Goal: Information Seeking & Learning: Check status

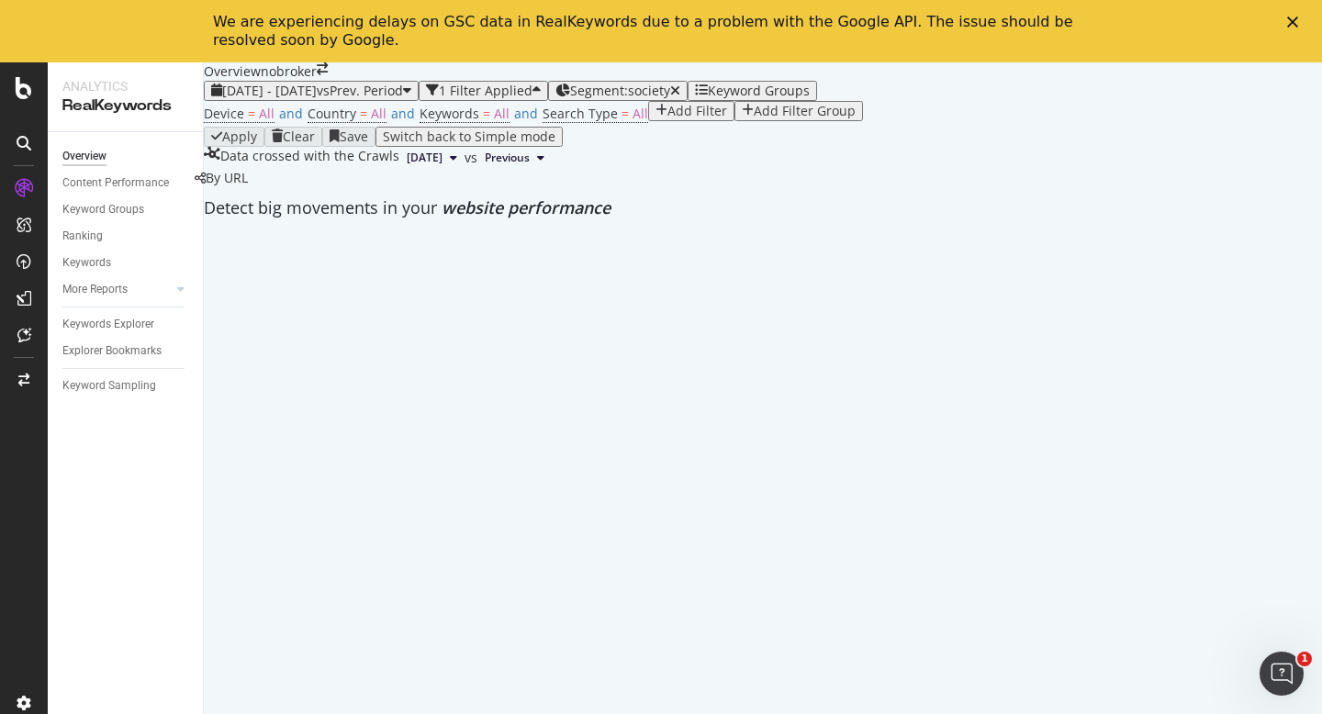
click at [1294, 20] on icon "Close" at bounding box center [1292, 22] width 11 height 11
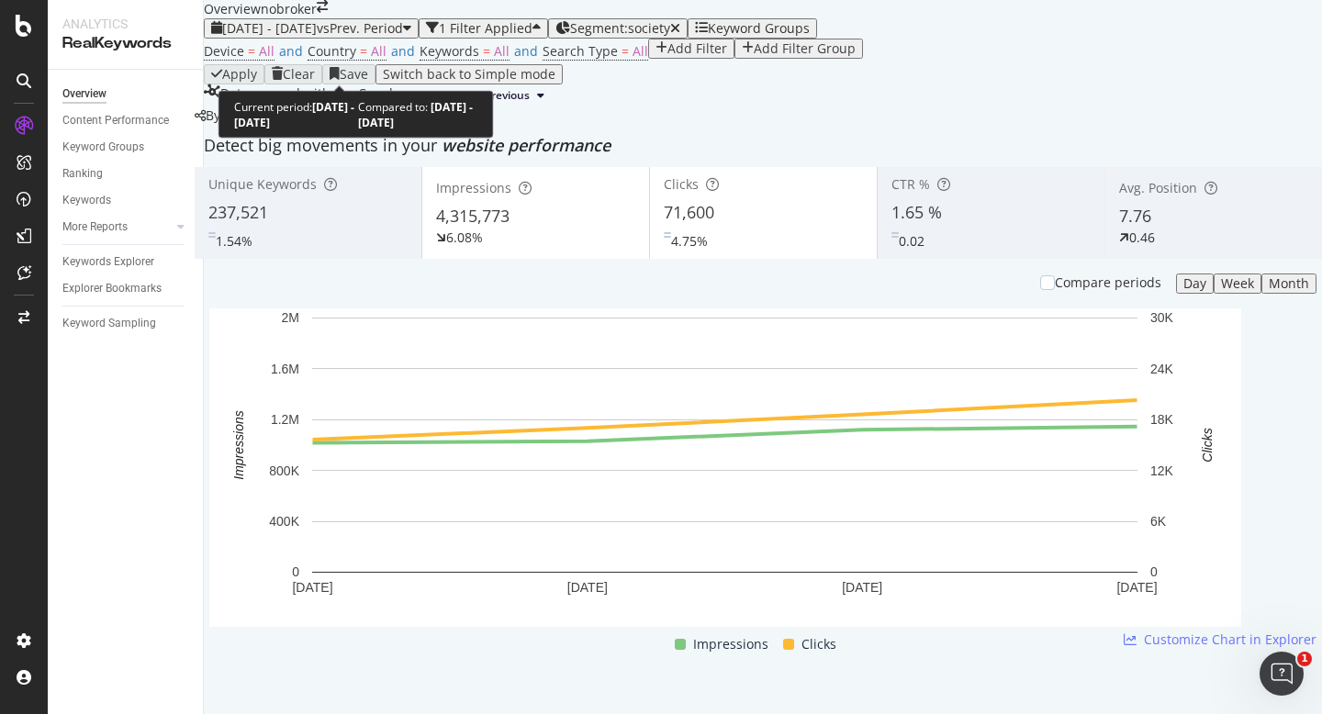
click at [309, 37] on span "[DATE] - [DATE]" at bounding box center [269, 27] width 95 height 17
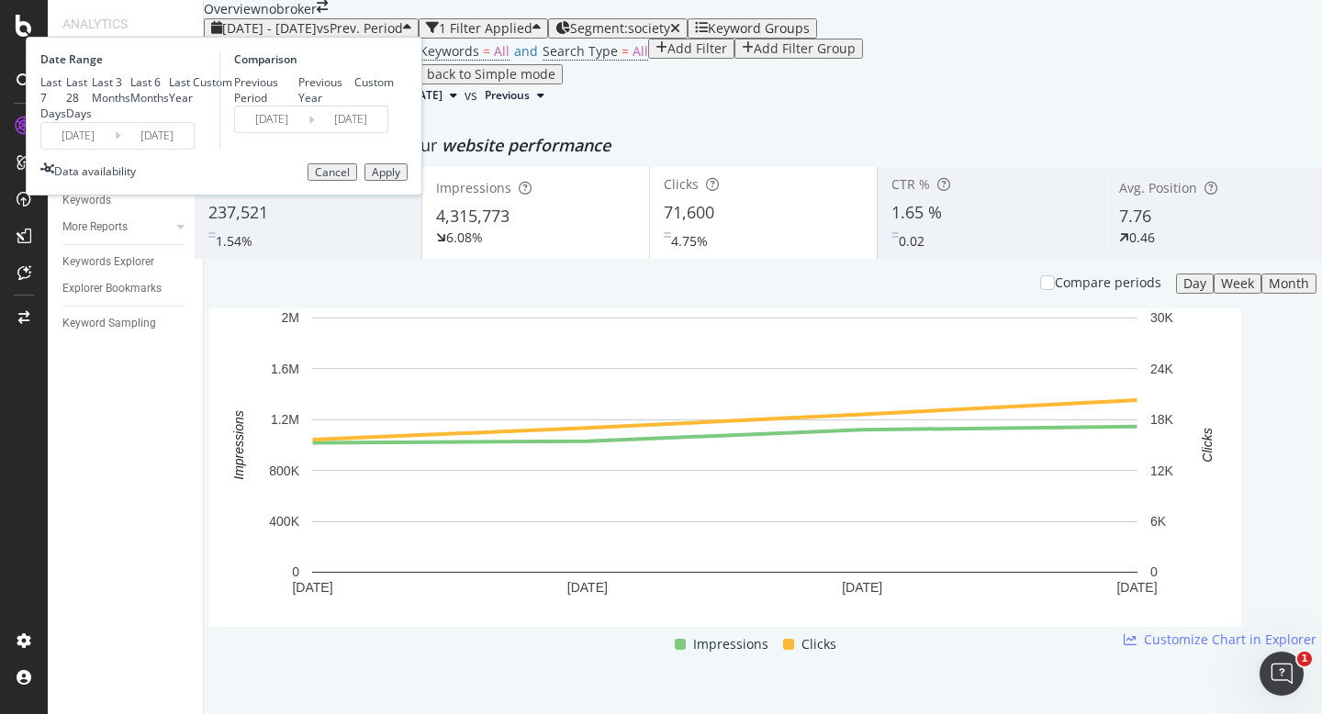
click at [115, 149] on input "[DATE]" at bounding box center [77, 136] width 73 height 26
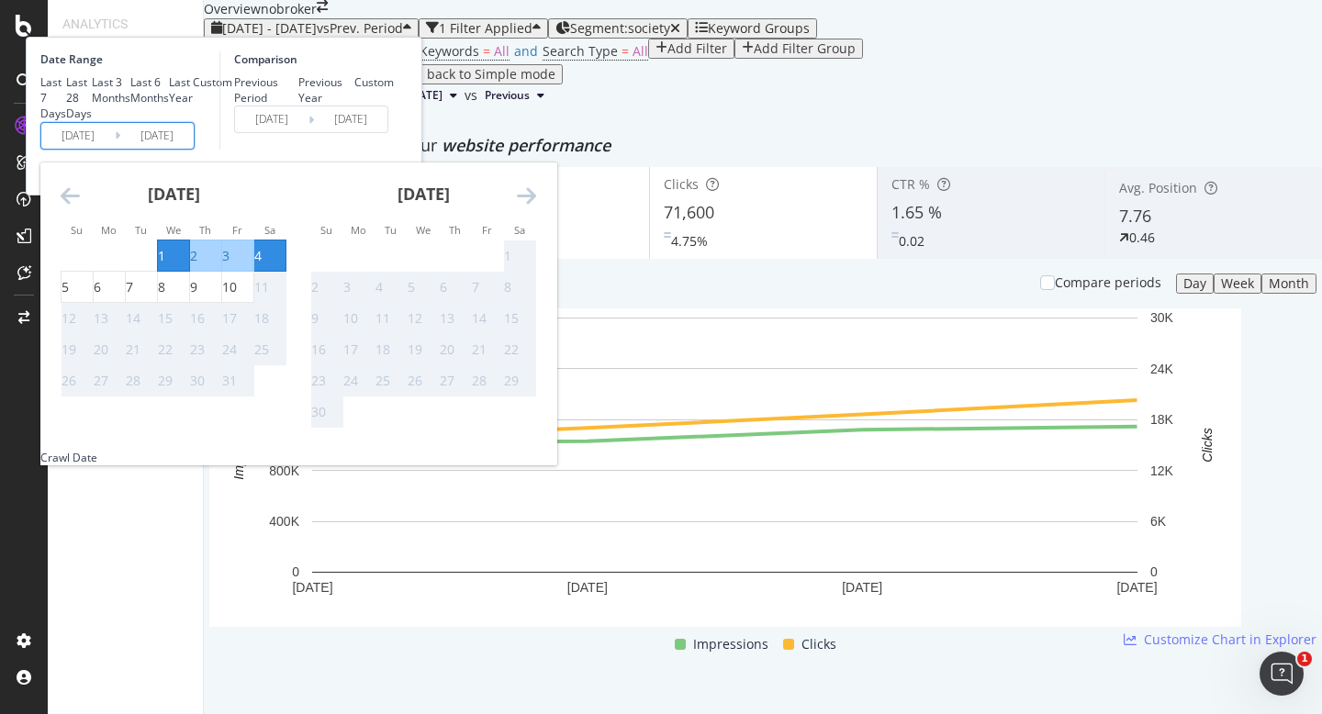
click at [165, 265] on div "1" at bounding box center [161, 256] width 7 height 18
click at [237, 296] on div "10" at bounding box center [229, 287] width 15 height 18
type input "[DATE]"
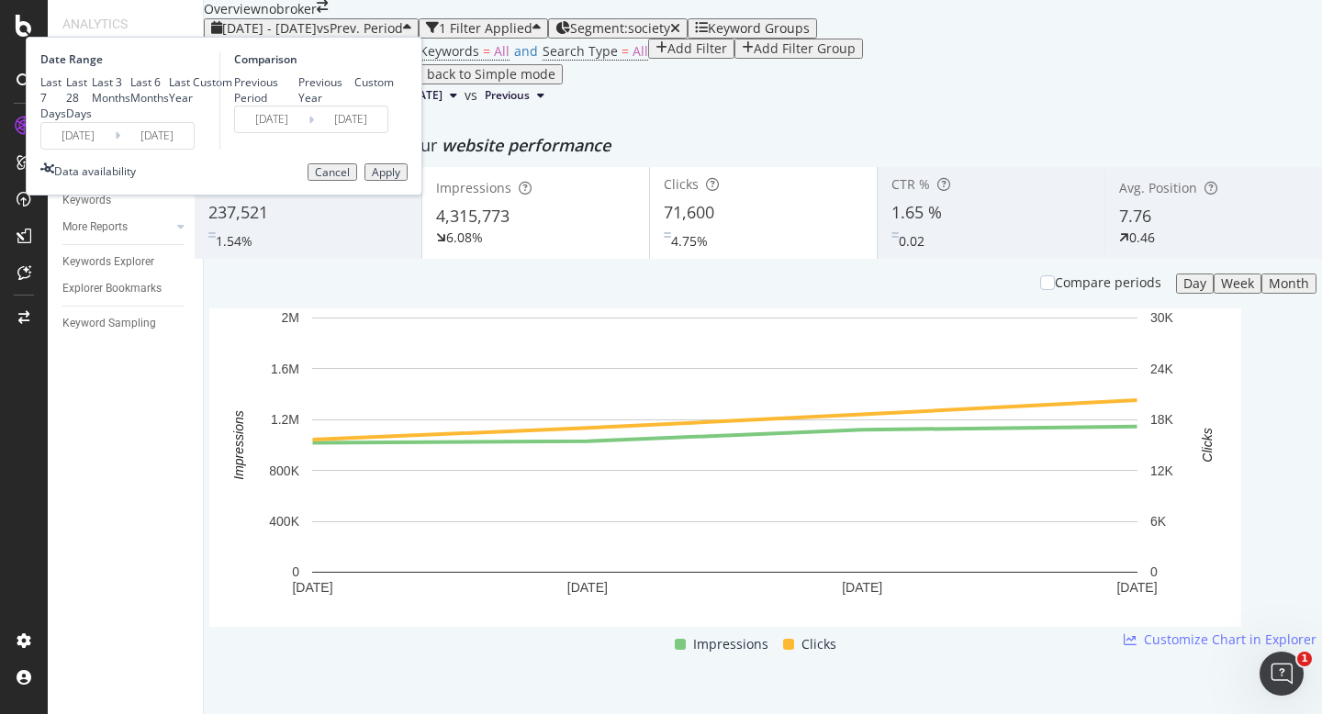
click at [400, 179] on div "Apply" at bounding box center [386, 172] width 28 height 13
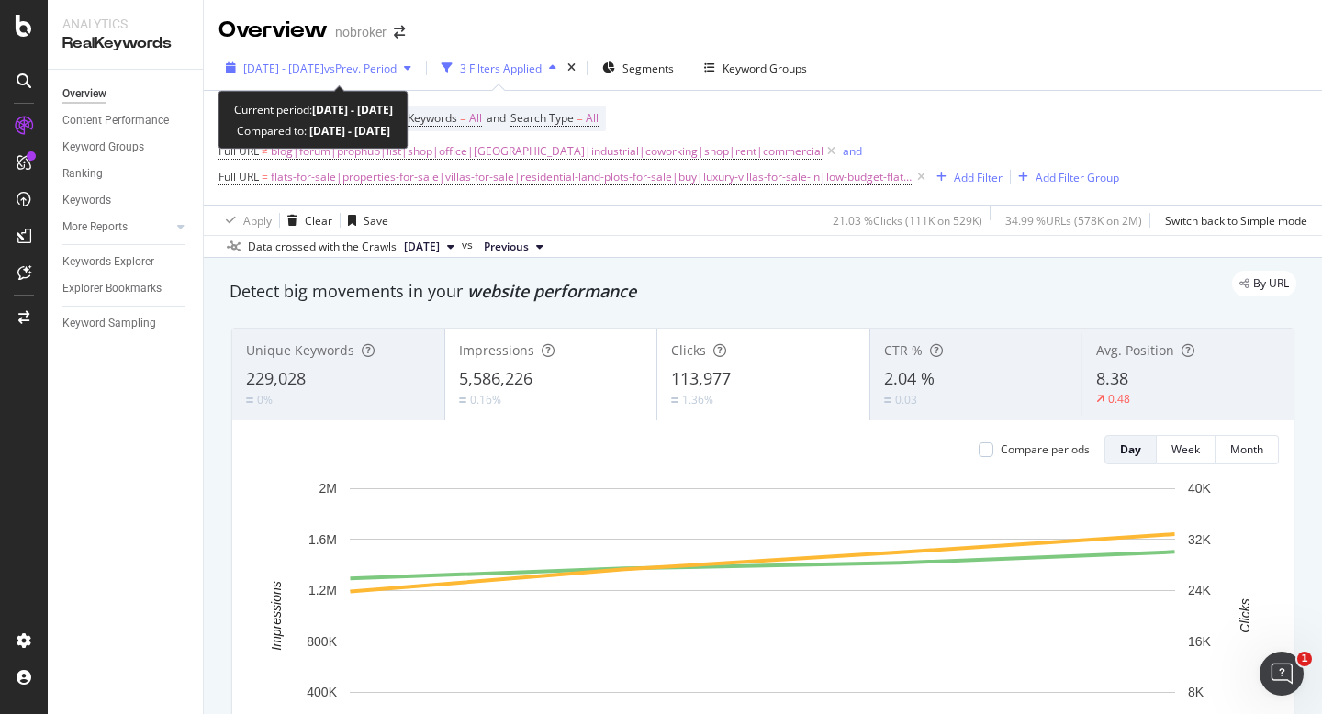
click at [324, 63] on span "[DATE] - [DATE]" at bounding box center [283, 69] width 81 height 16
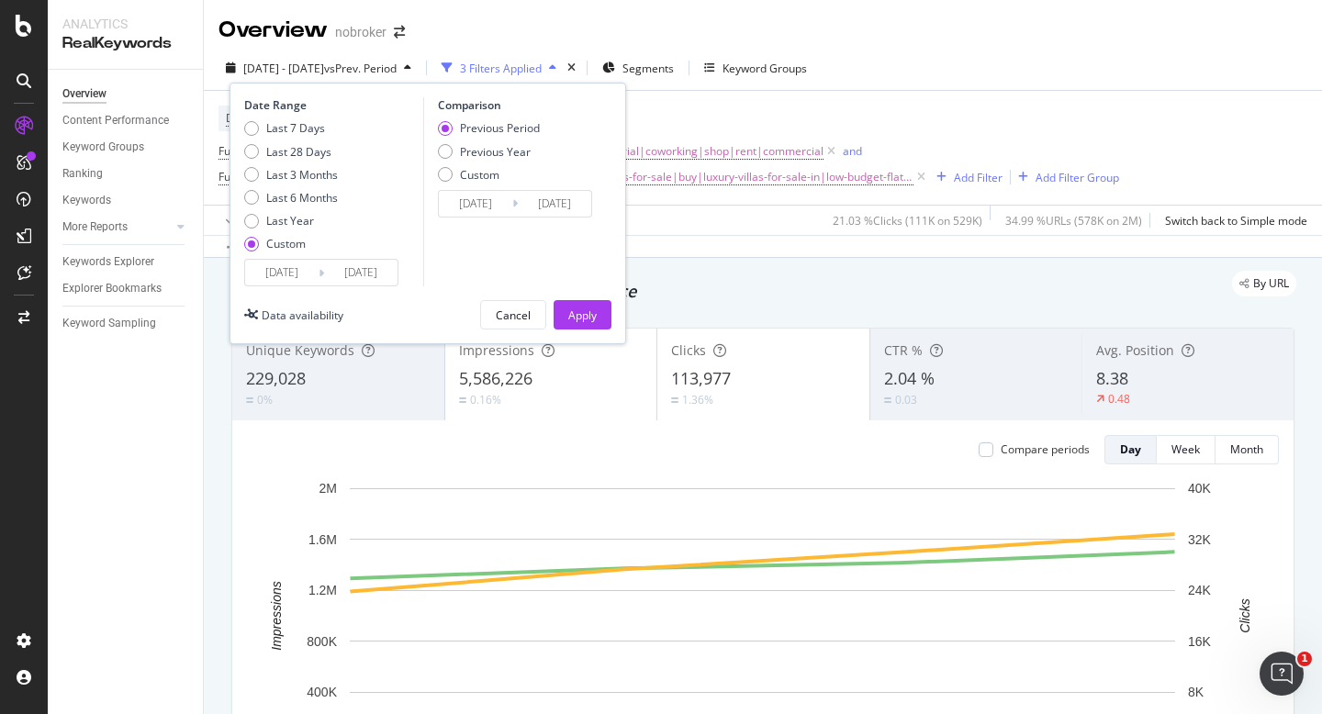
click at [275, 268] on input "[DATE]" at bounding box center [281, 273] width 73 height 26
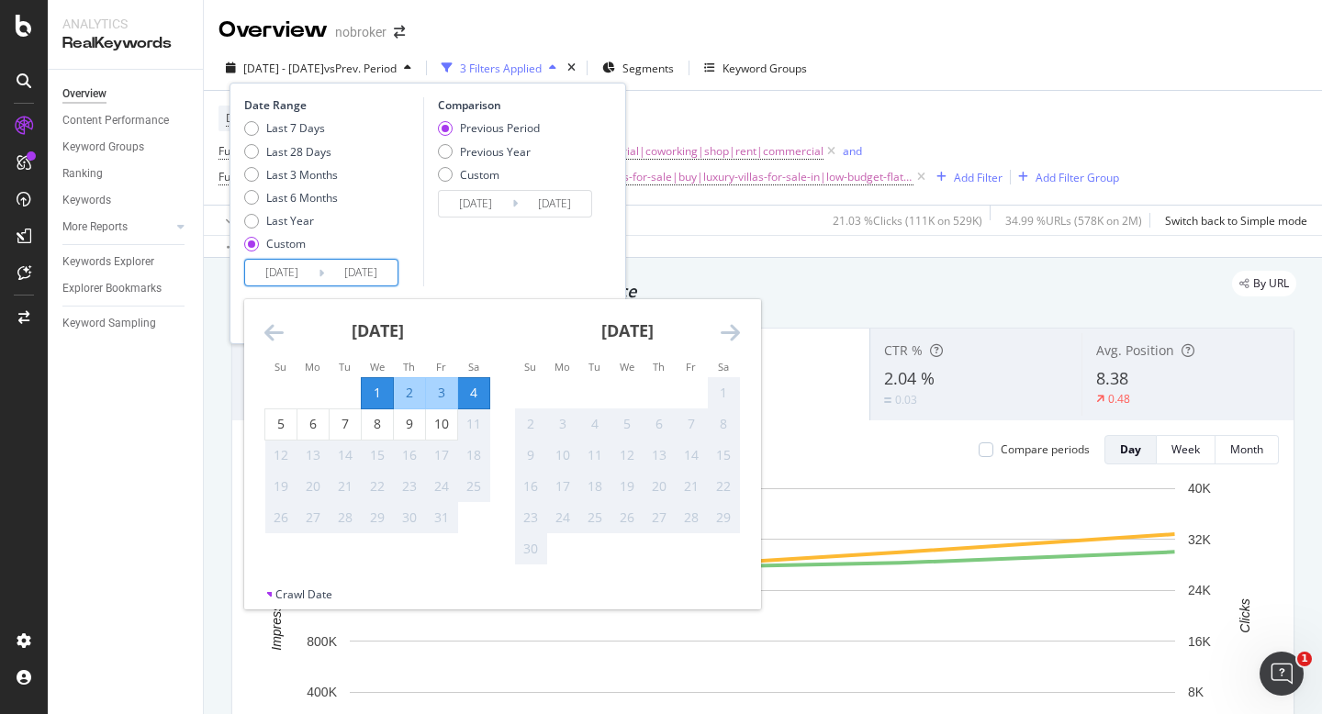
click at [383, 395] on div "1" at bounding box center [377, 393] width 31 height 18
click at [445, 428] on div "10" at bounding box center [441, 424] width 31 height 18
type input "[DATE]"
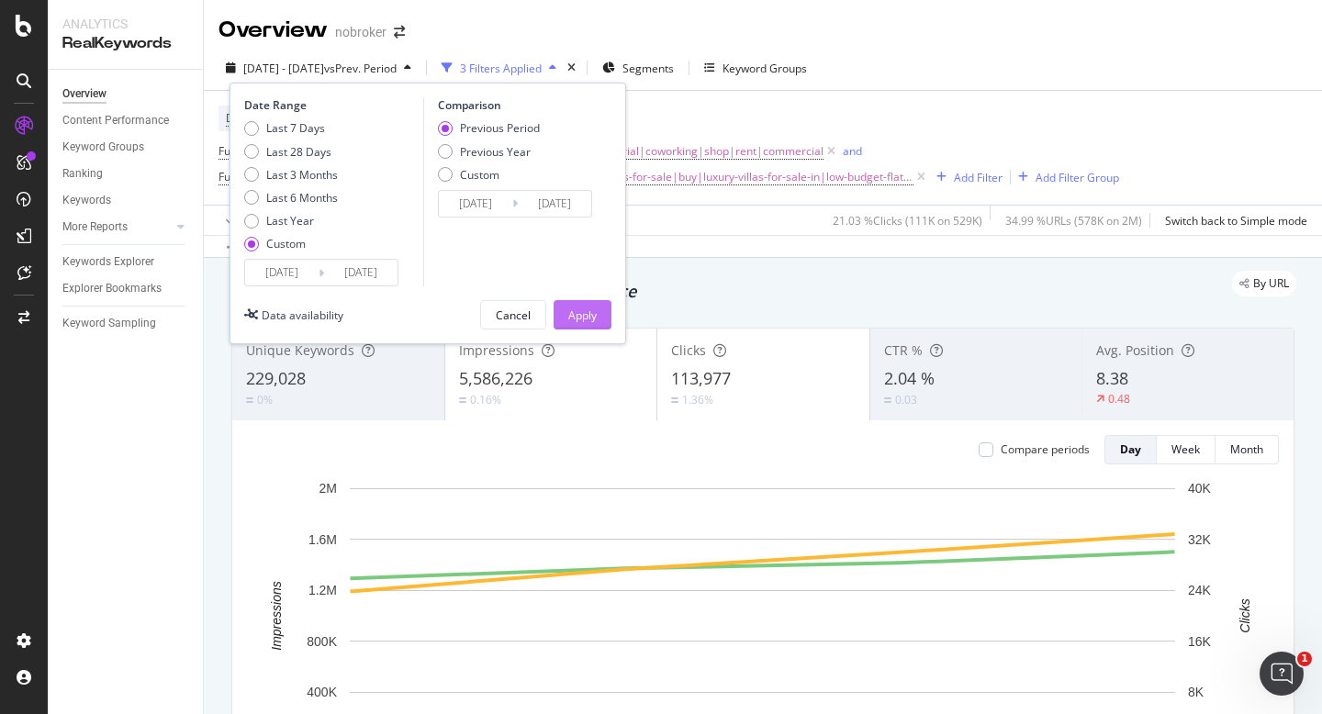
click at [563, 309] on button "Apply" at bounding box center [582, 314] width 58 height 29
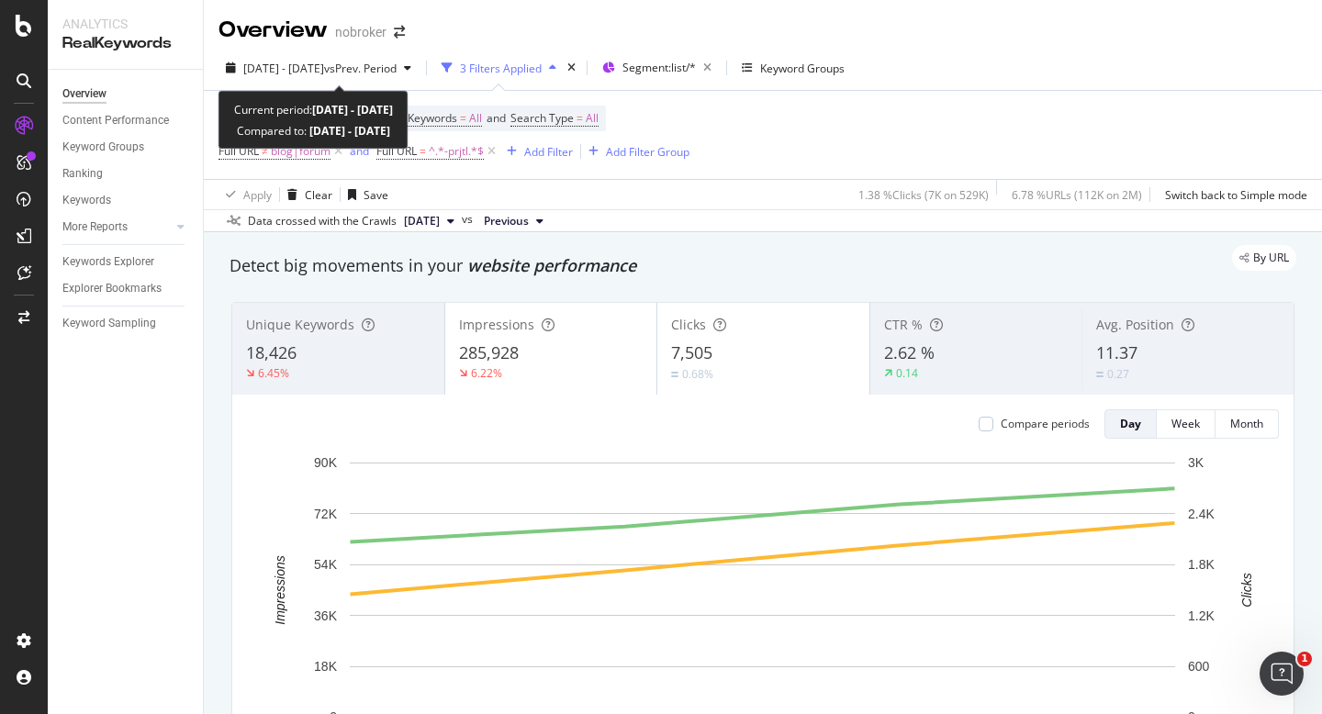
click at [305, 50] on div "2025 Oct. 1st - Oct. 4th vs Prev. Period 3 Filters Applied Segment: list/* Keyw…" at bounding box center [763, 139] width 1118 height 186
click at [300, 74] on span "[DATE] - [DATE]" at bounding box center [283, 69] width 81 height 16
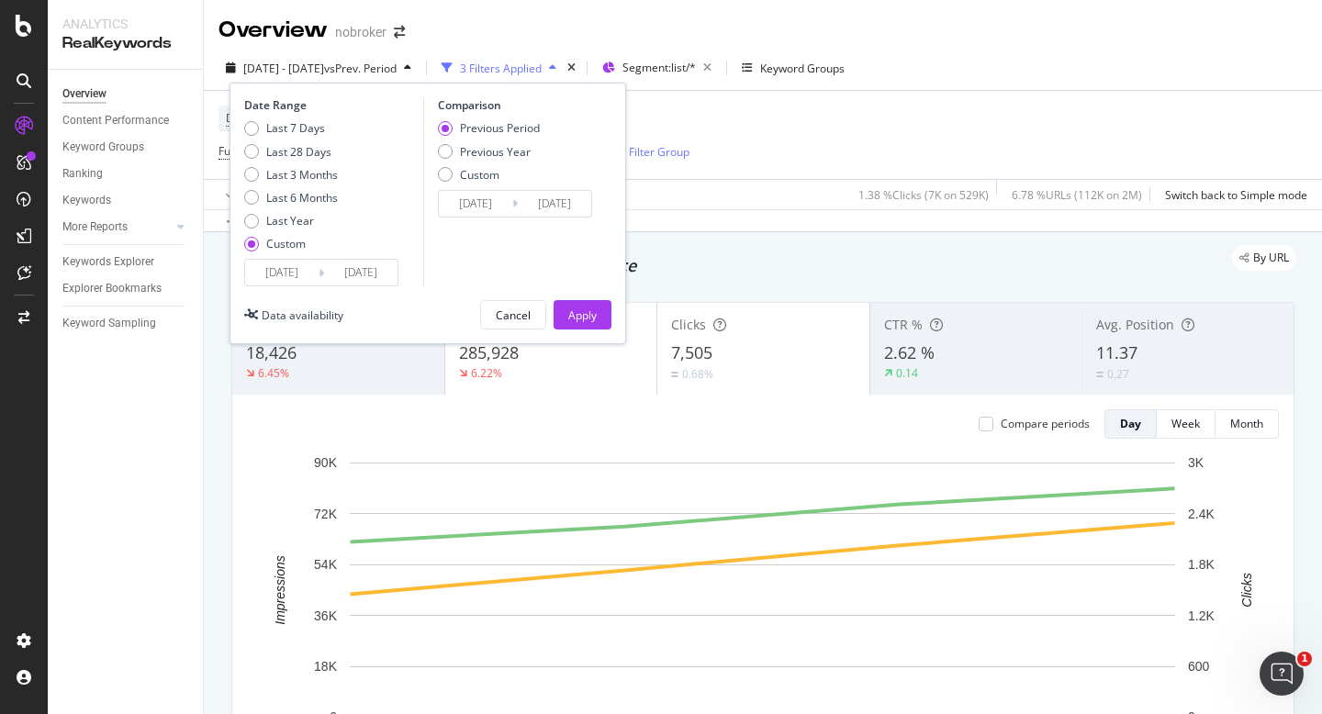
click at [293, 277] on input "[DATE]" at bounding box center [281, 273] width 73 height 26
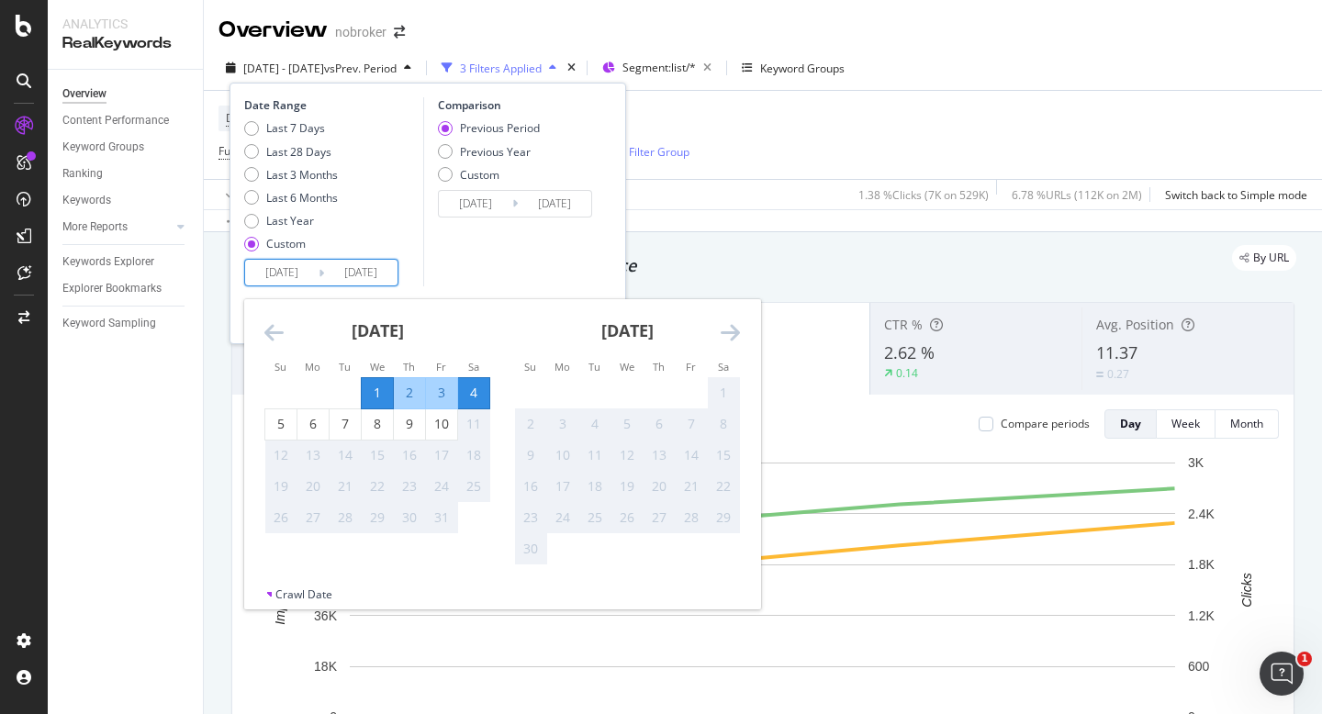
click at [383, 391] on div "1" at bounding box center [377, 393] width 31 height 18
click at [443, 426] on div "10" at bounding box center [441, 424] width 31 height 18
type input "[DATE]"
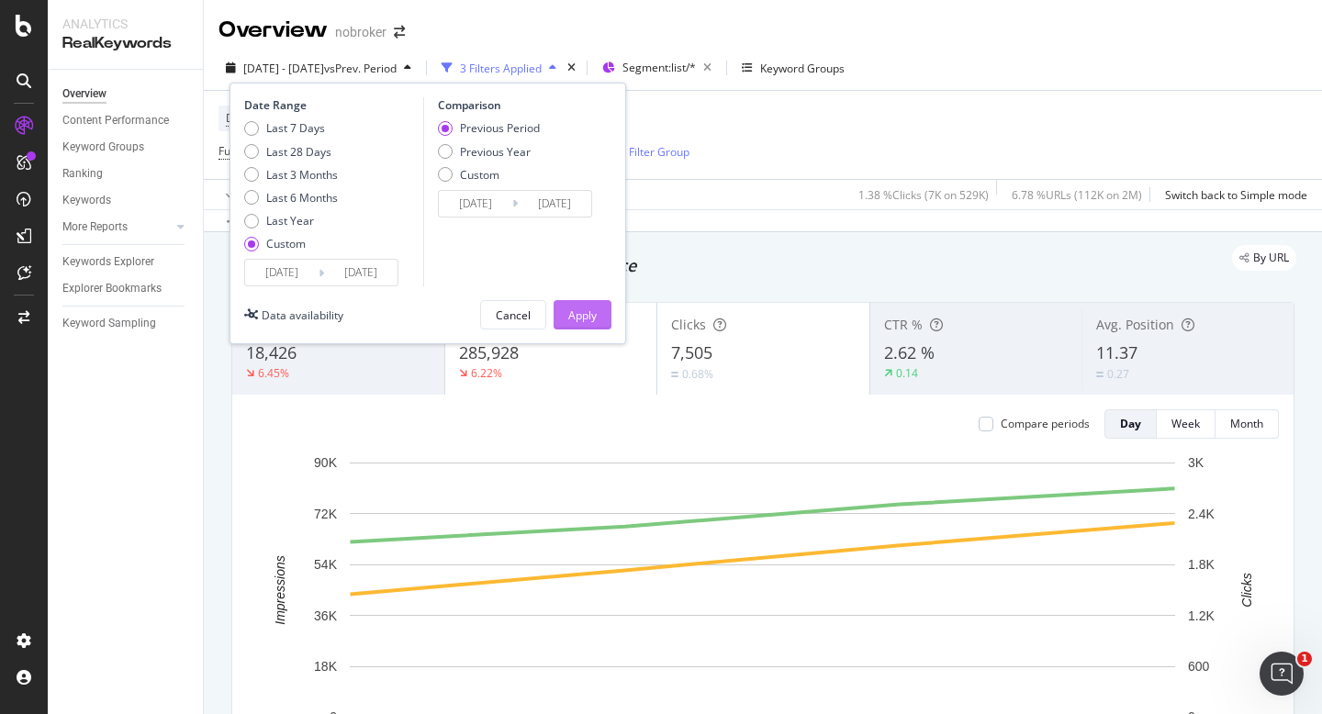
click at [573, 321] on div "Apply" at bounding box center [582, 315] width 28 height 16
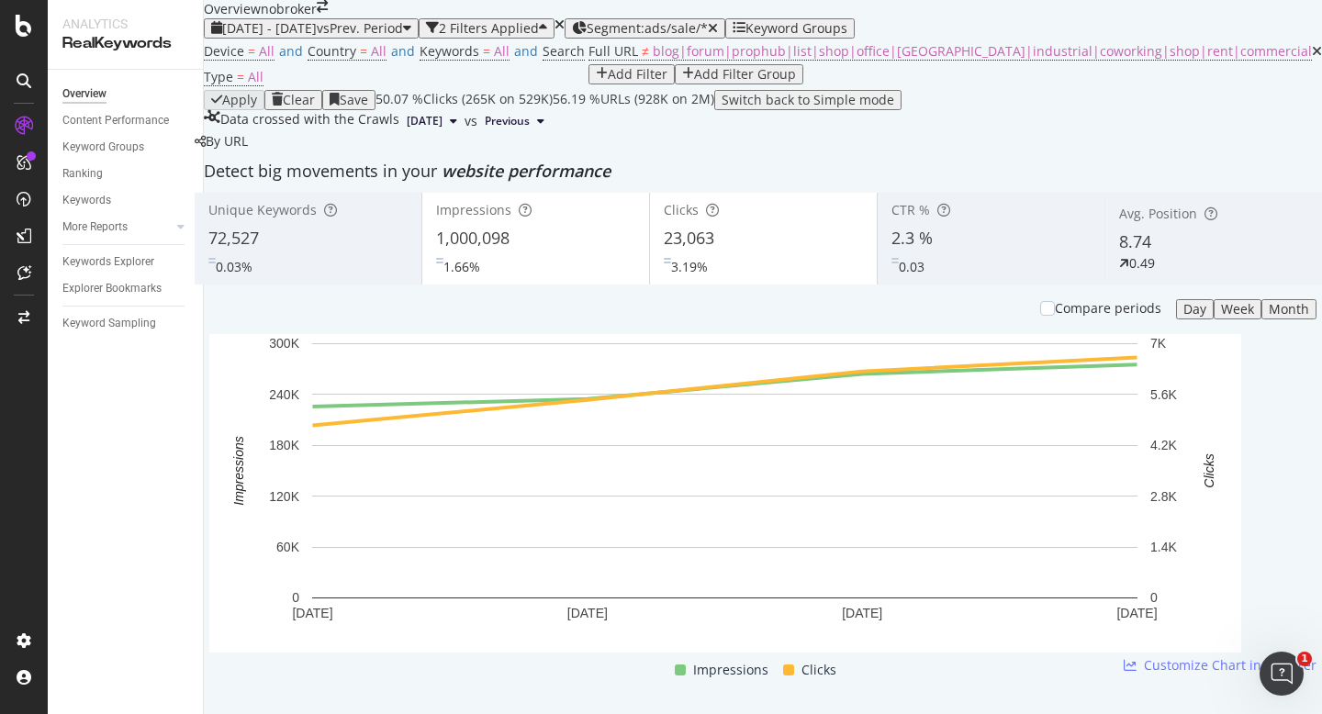
click at [307, 47] on div "2025 Oct. 1st - Oct. 4th vs Prev. Period 2 Filters Applied Segment: ads/sale/* …" at bounding box center [763, 75] width 1118 height 114
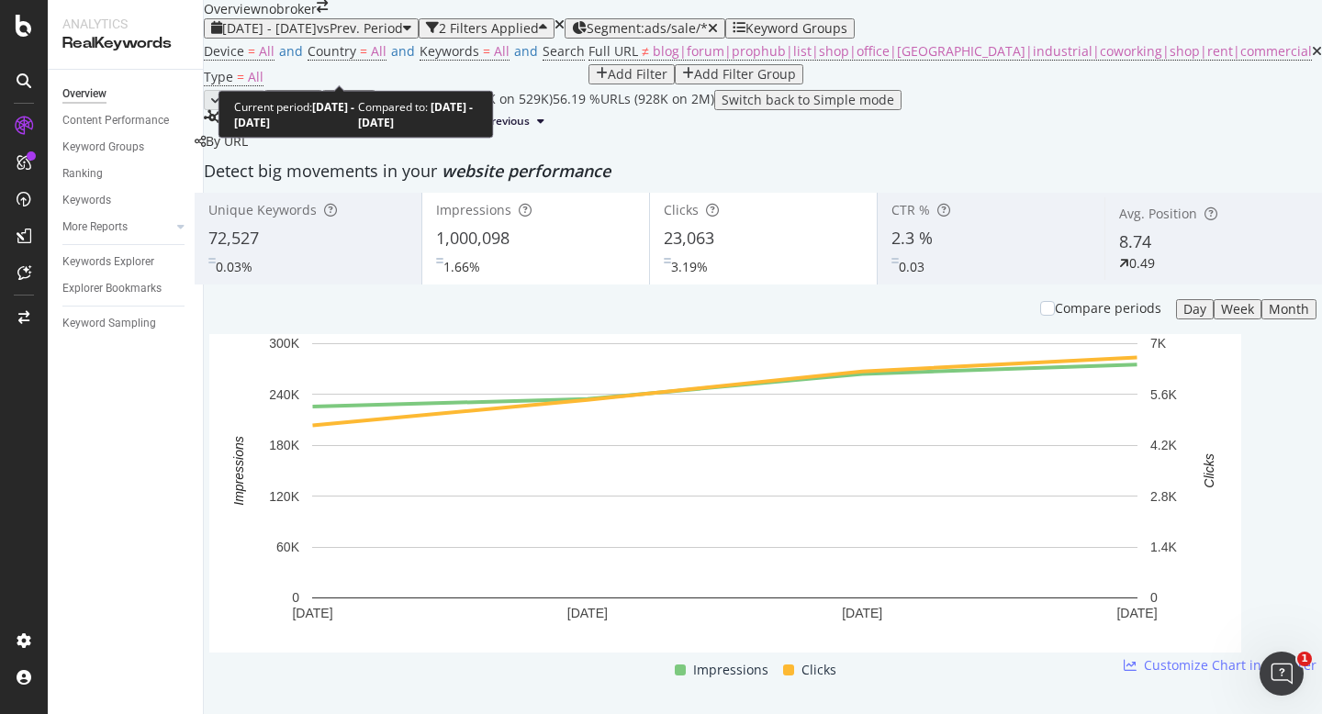
click at [285, 37] on span "[DATE] - [DATE]" at bounding box center [269, 27] width 95 height 17
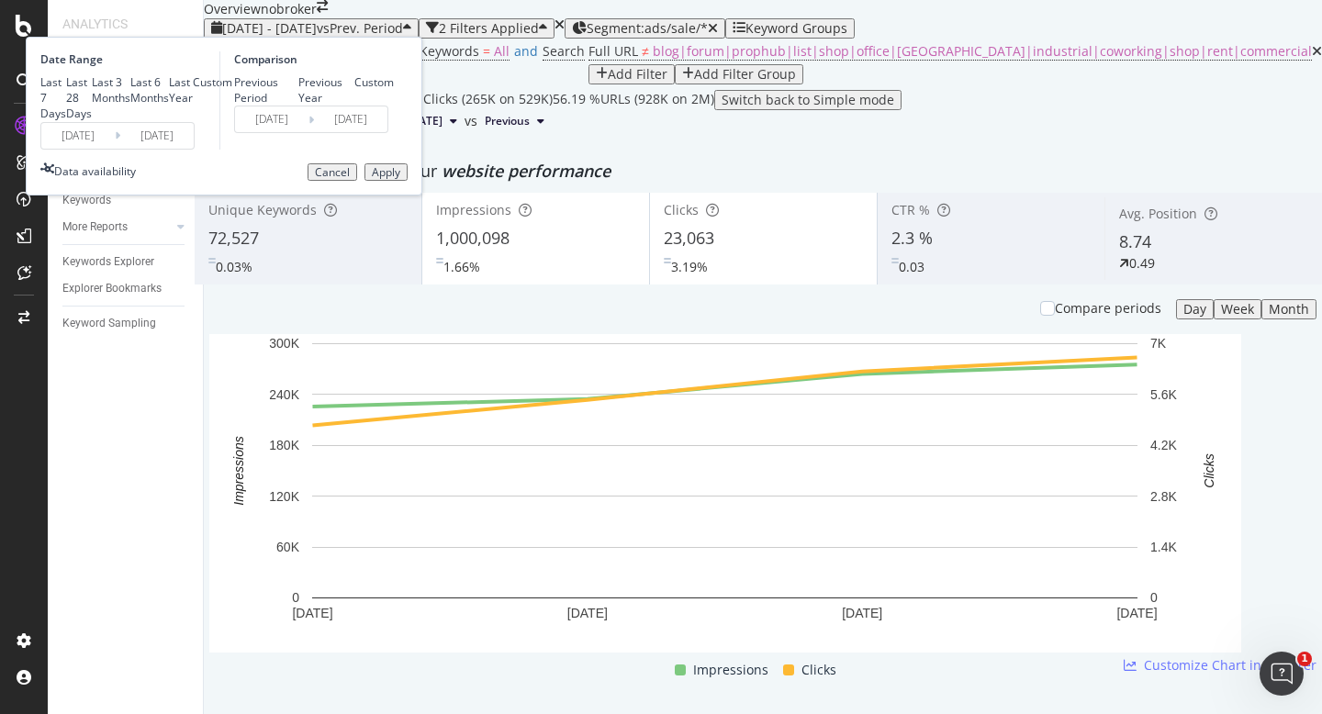
click at [115, 149] on input "[DATE]" at bounding box center [77, 136] width 73 height 26
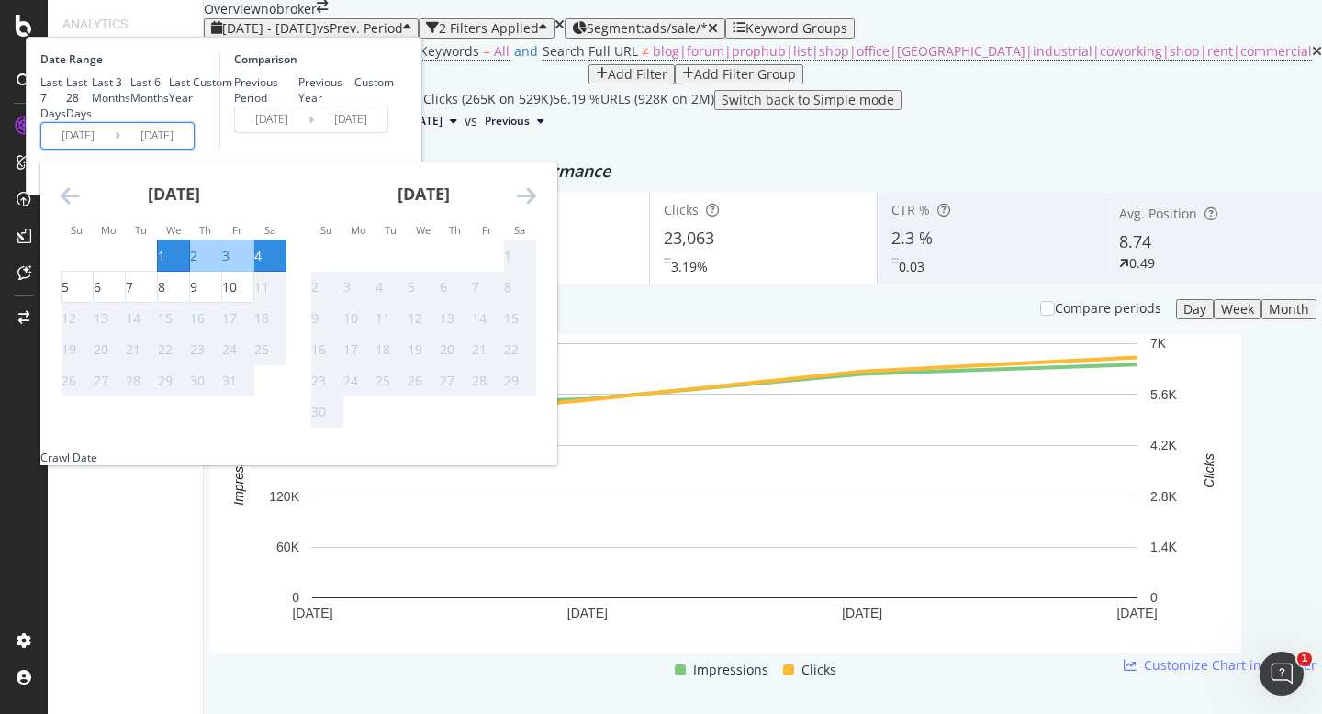
click at [165, 265] on div "1" at bounding box center [161, 256] width 7 height 18
click at [237, 296] on div "10" at bounding box center [229, 287] width 15 height 18
type input "[DATE]"
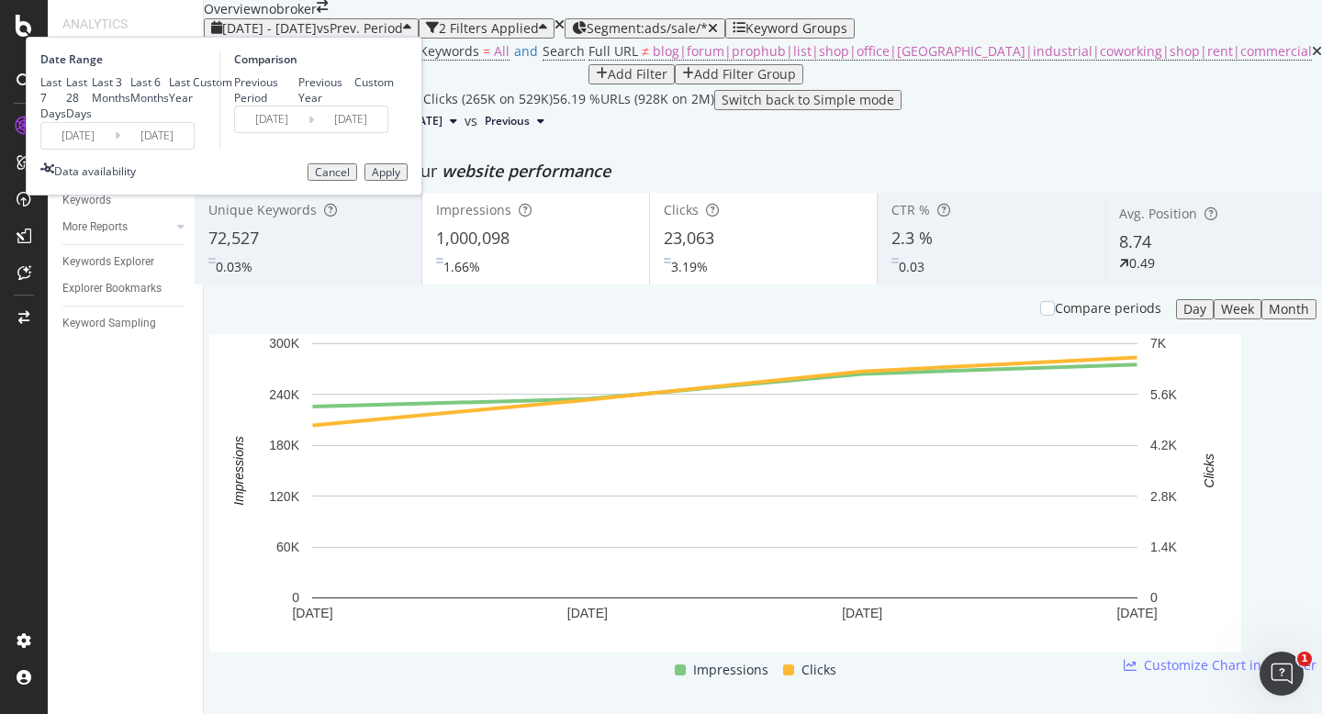
click at [400, 179] on div "Apply" at bounding box center [386, 172] width 28 height 13
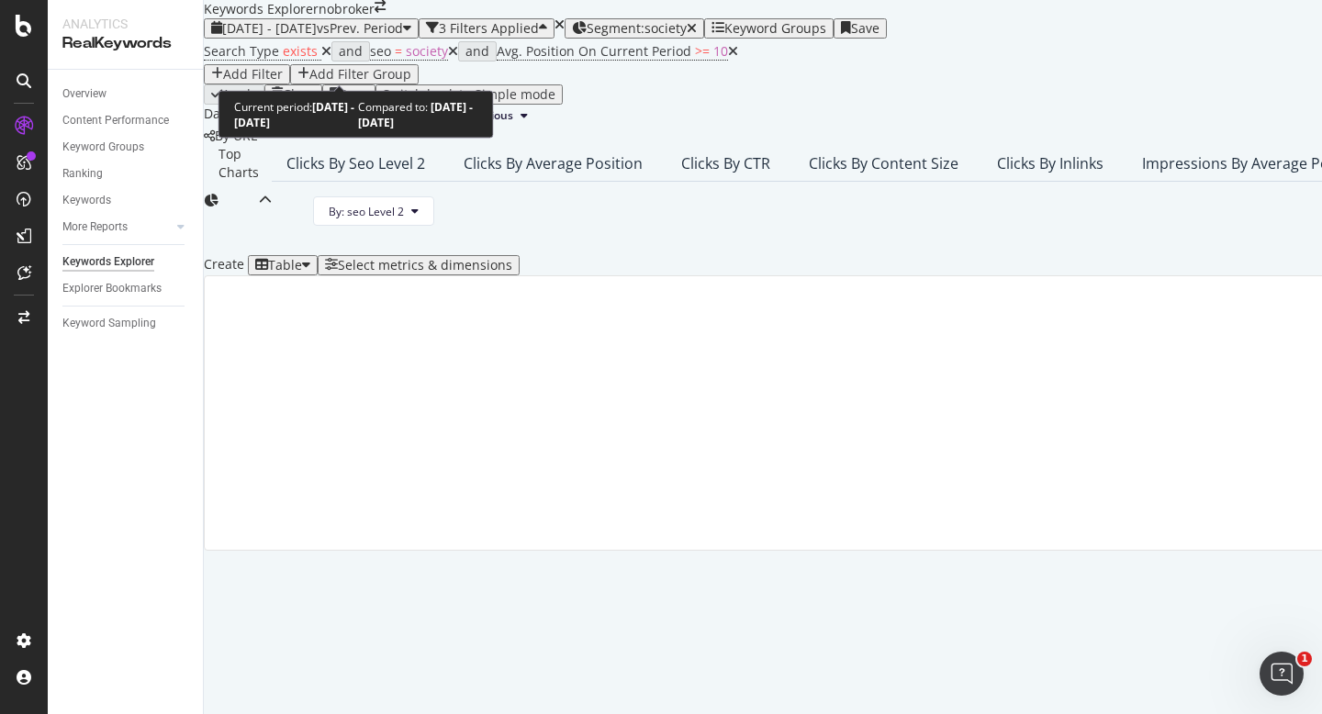
click at [317, 37] on span "[DATE] - [DATE]" at bounding box center [269, 27] width 95 height 17
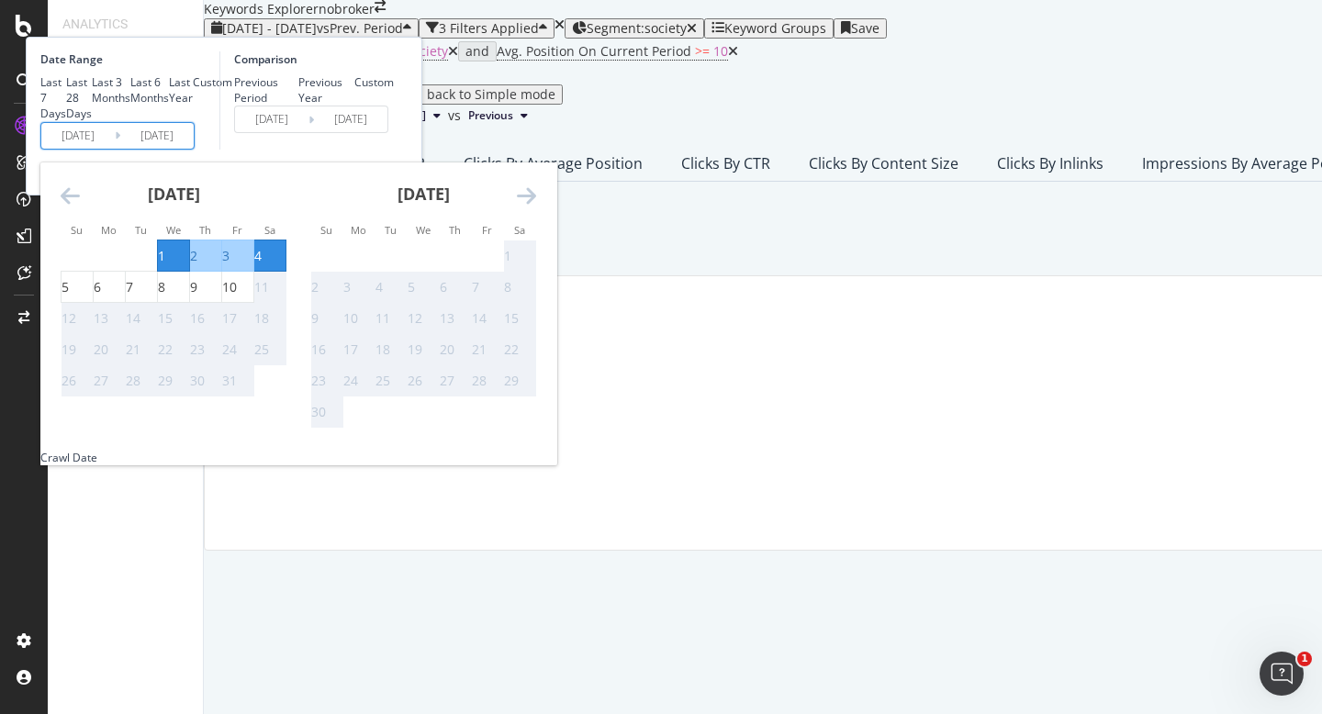
click at [115, 149] on input "[DATE]" at bounding box center [77, 136] width 73 height 26
click at [165, 265] on div "1" at bounding box center [161, 256] width 7 height 18
click at [237, 296] on div "10" at bounding box center [229, 287] width 15 height 18
type input "[DATE]"
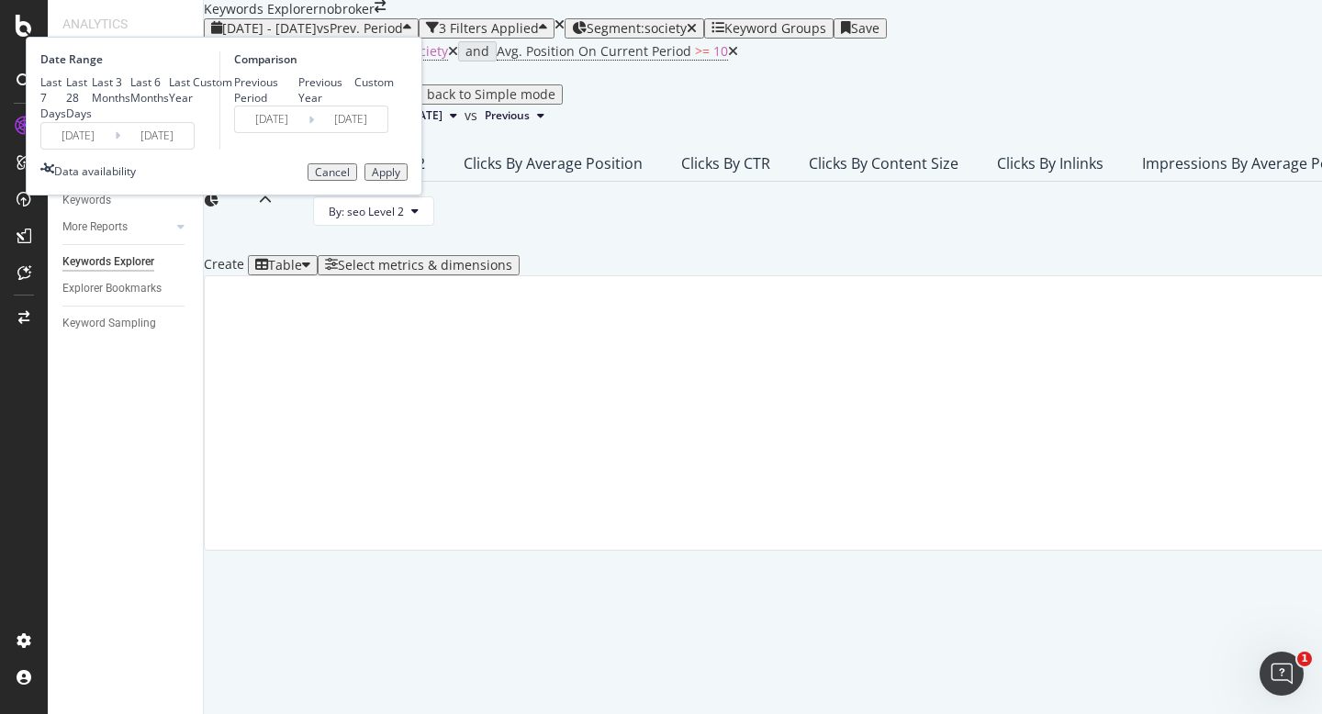
click at [400, 179] on div "Apply" at bounding box center [386, 172] width 28 height 13
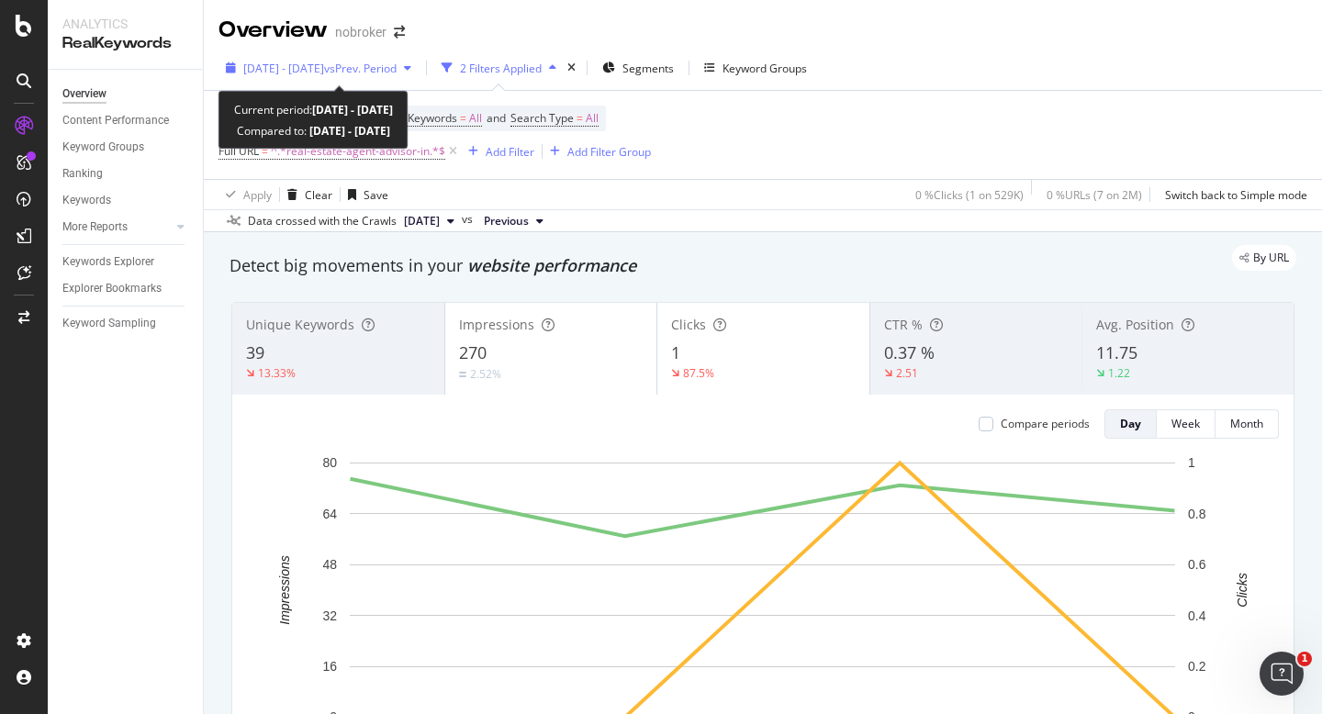
click at [323, 65] on span "[DATE] - [DATE]" at bounding box center [283, 69] width 81 height 16
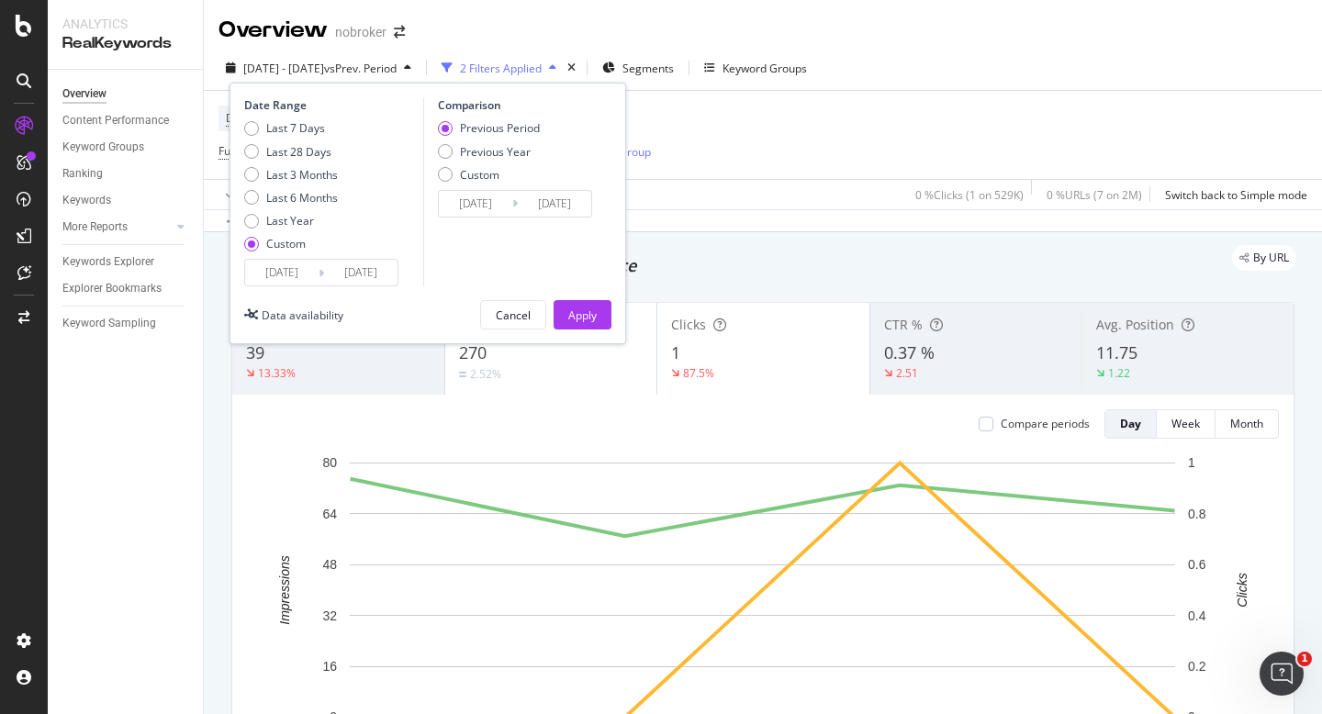
click at [262, 268] on input "[DATE]" at bounding box center [281, 273] width 73 height 26
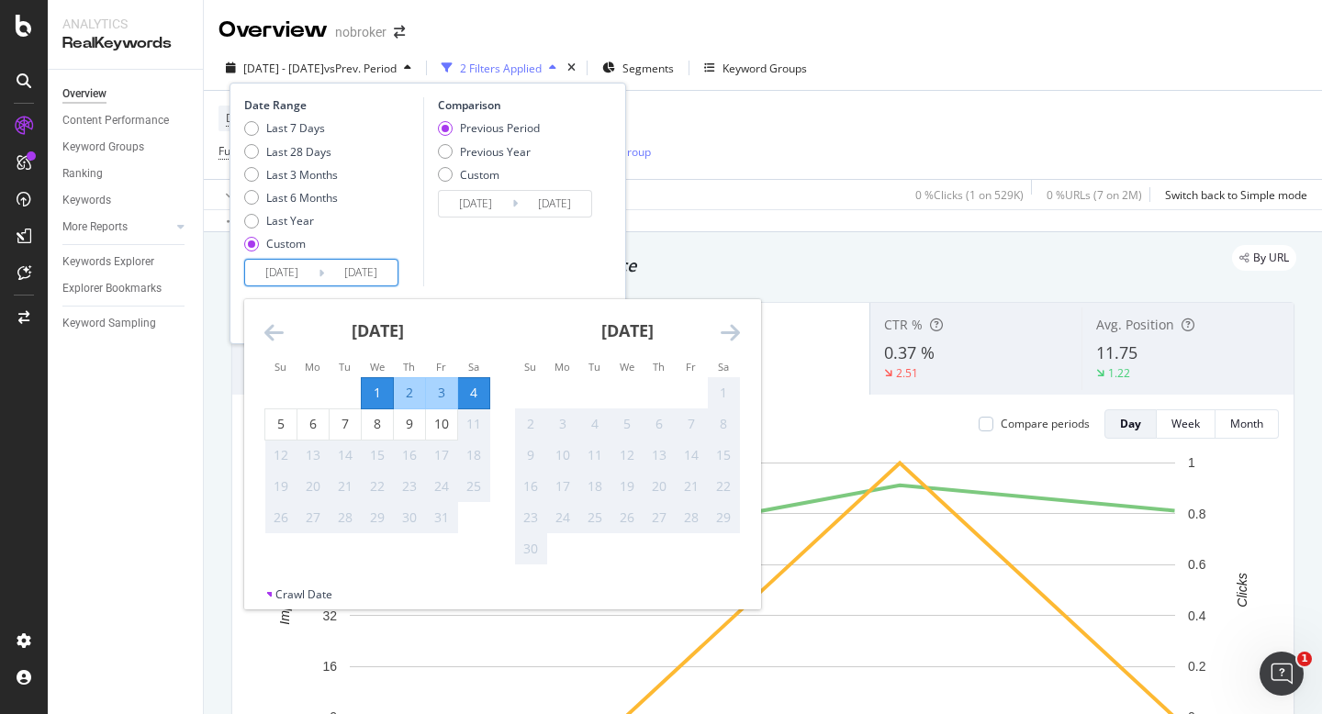
click at [376, 391] on div "1" at bounding box center [377, 393] width 31 height 18
click at [435, 425] on div "10" at bounding box center [441, 424] width 31 height 18
type input "2025/10/10"
type input "2025/09/21"
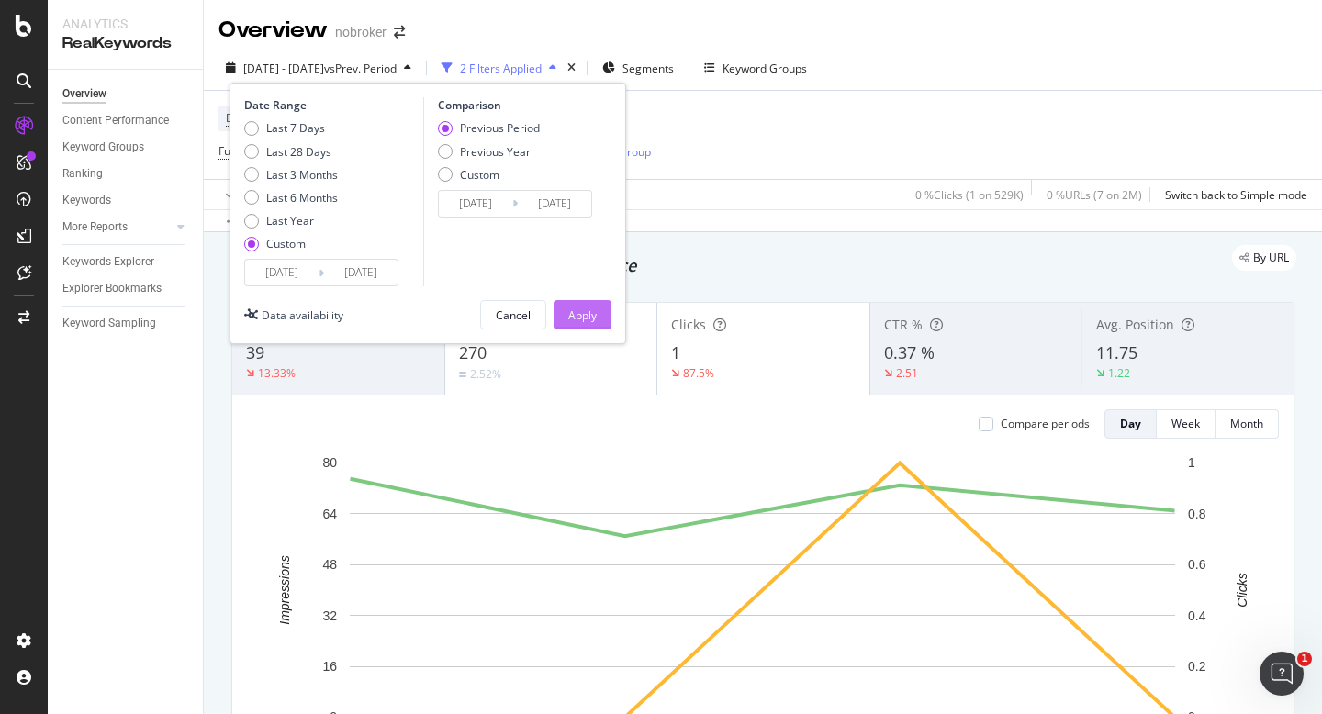
click at [580, 318] on div "Apply" at bounding box center [582, 315] width 28 height 16
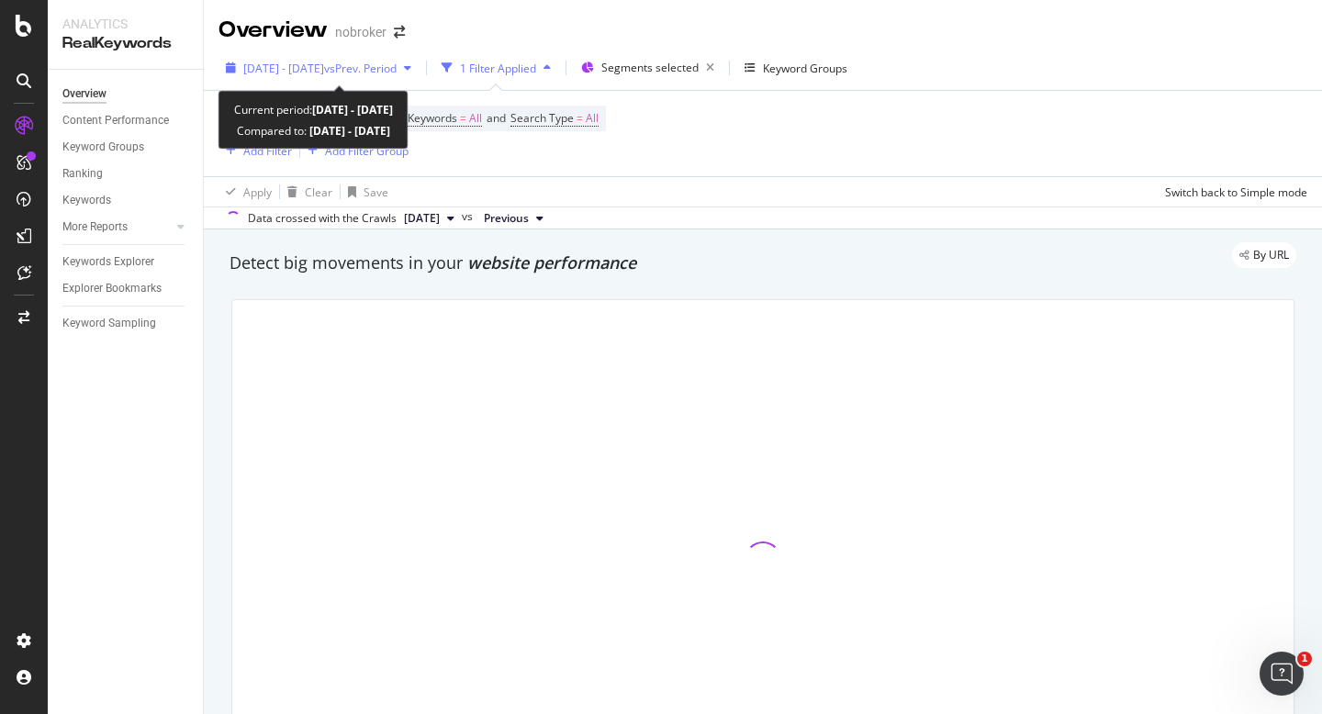
click at [314, 70] on span "2025 Oct. 1st - Oct. 4th" at bounding box center [283, 69] width 81 height 16
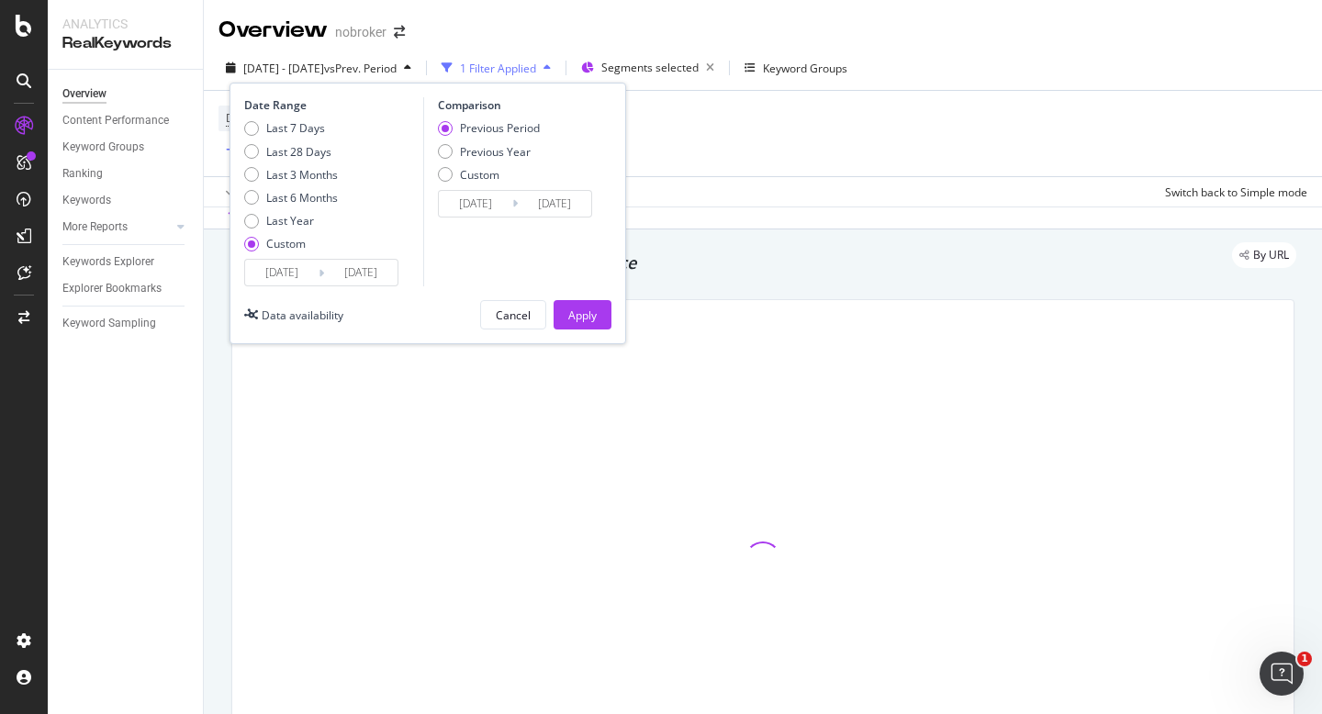
click at [285, 286] on div "2025/10/01 Navigate forward to interact with the calendar and select a date. Pr…" at bounding box center [321, 273] width 154 height 28
click at [312, 272] on input "[DATE]" at bounding box center [281, 273] width 73 height 26
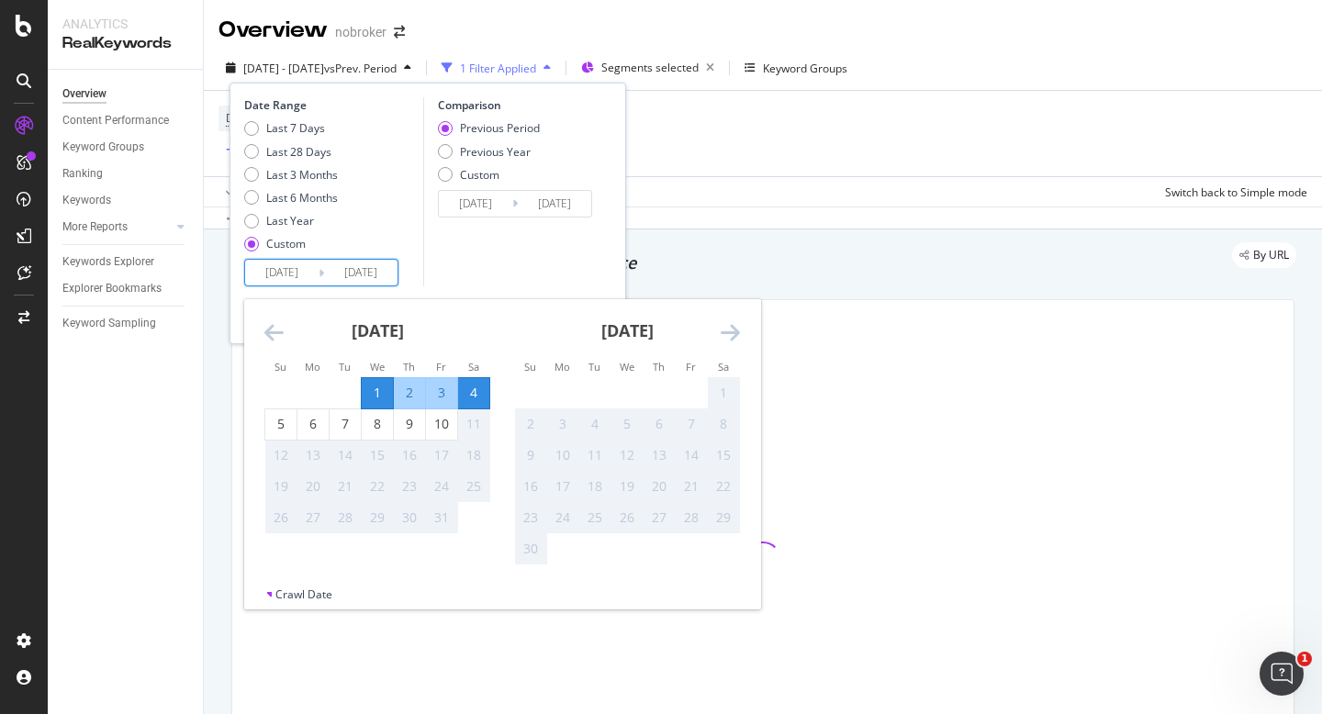
click at [385, 391] on div "1" at bounding box center [377, 393] width 31 height 18
click at [440, 426] on div "10" at bounding box center [441, 424] width 31 height 18
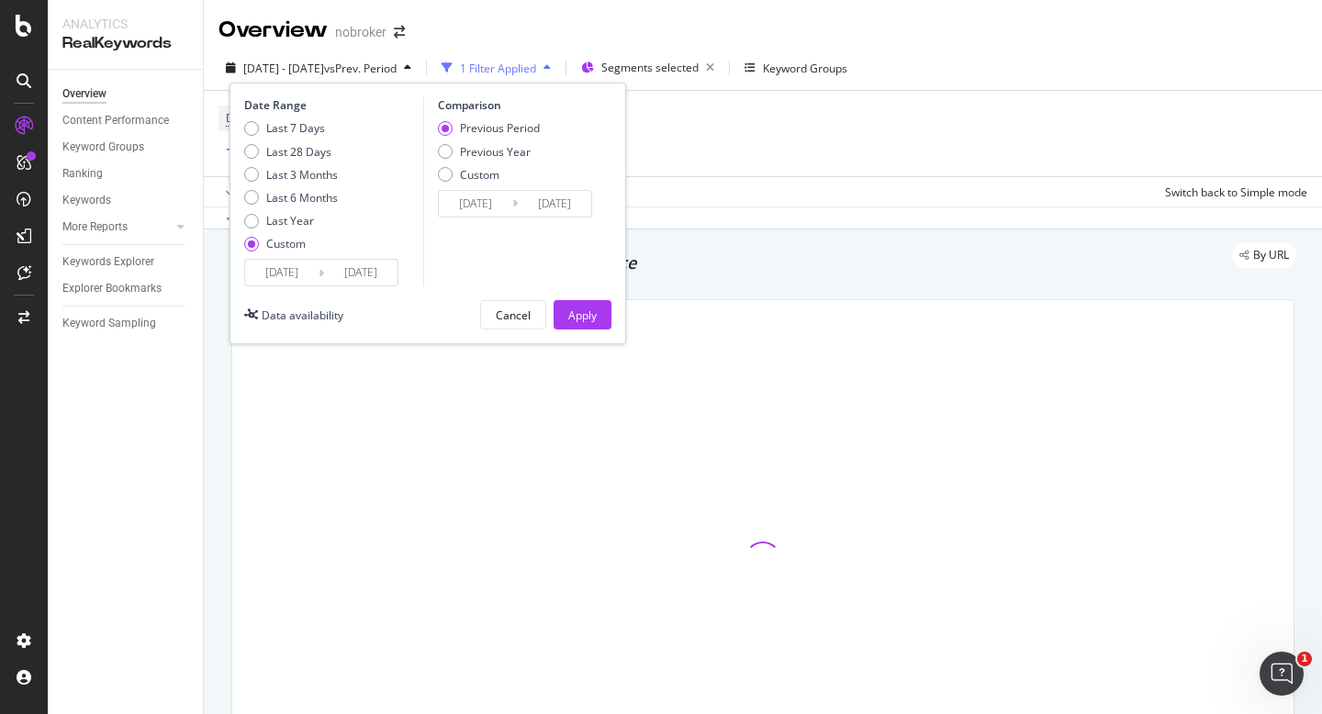
type input "[DATE]"
click at [577, 315] on div "Apply" at bounding box center [582, 315] width 28 height 16
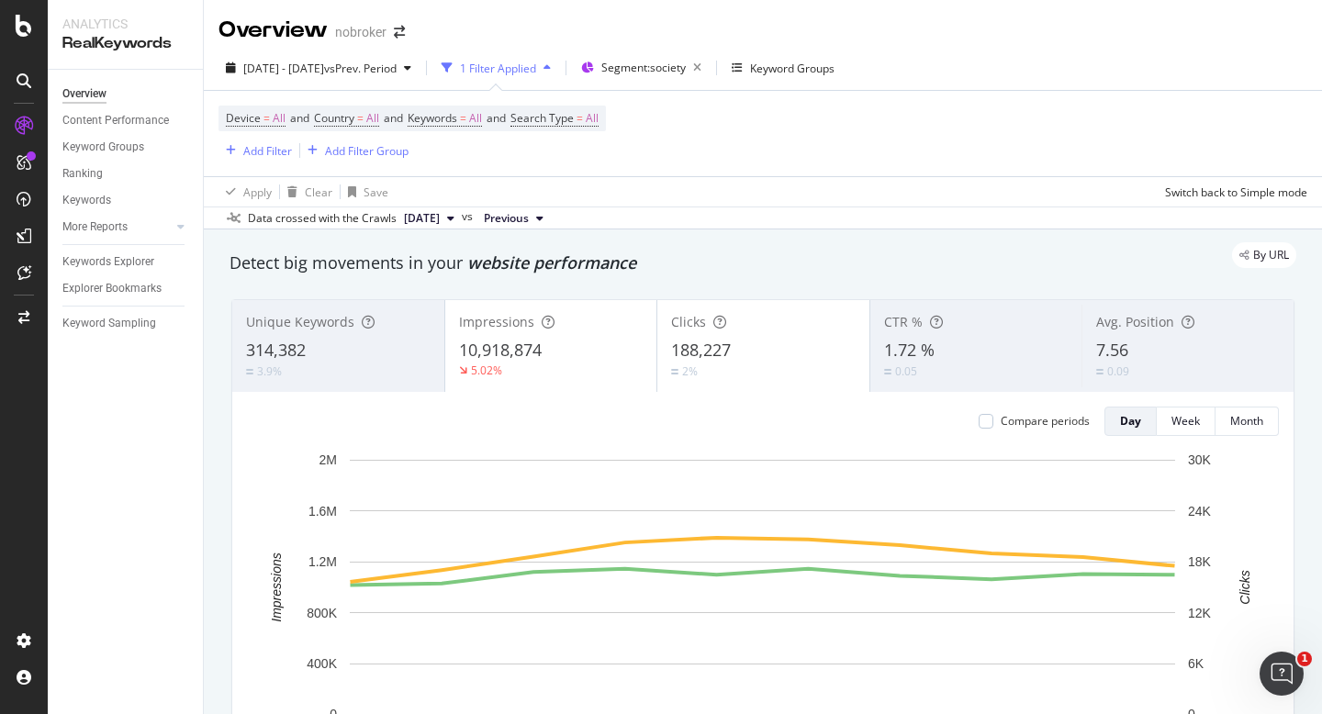
click at [314, 80] on div "[DATE] - [DATE] vs Prev. Period" at bounding box center [318, 68] width 200 height 28
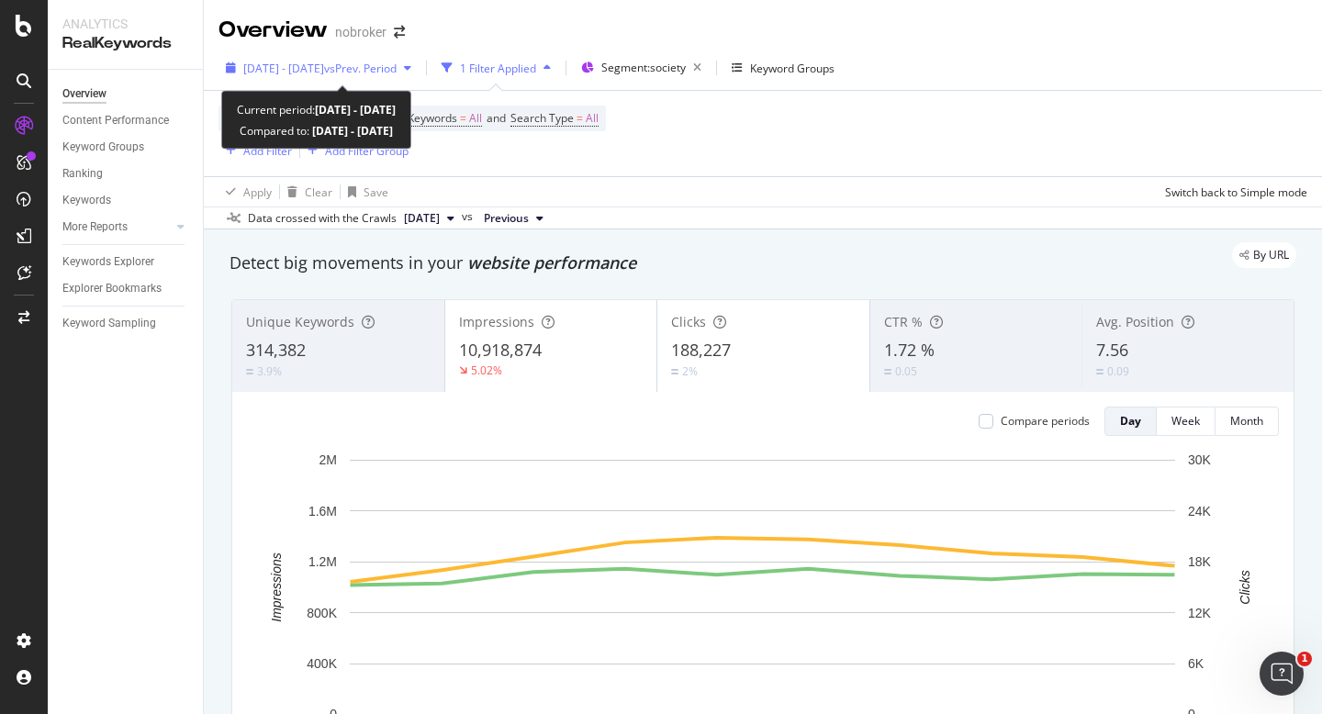
click at [293, 68] on span "[DATE] - [DATE]" at bounding box center [283, 69] width 81 height 16
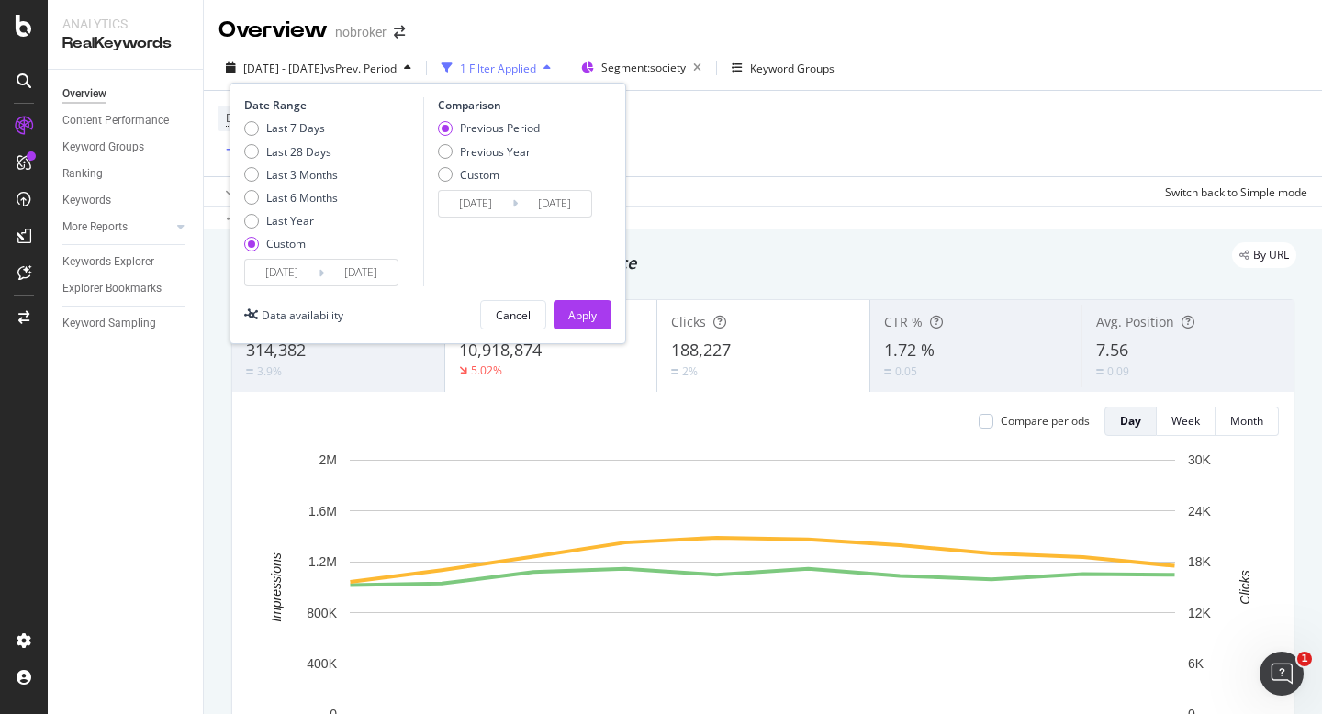
click at [256, 278] on input "[DATE]" at bounding box center [281, 273] width 73 height 26
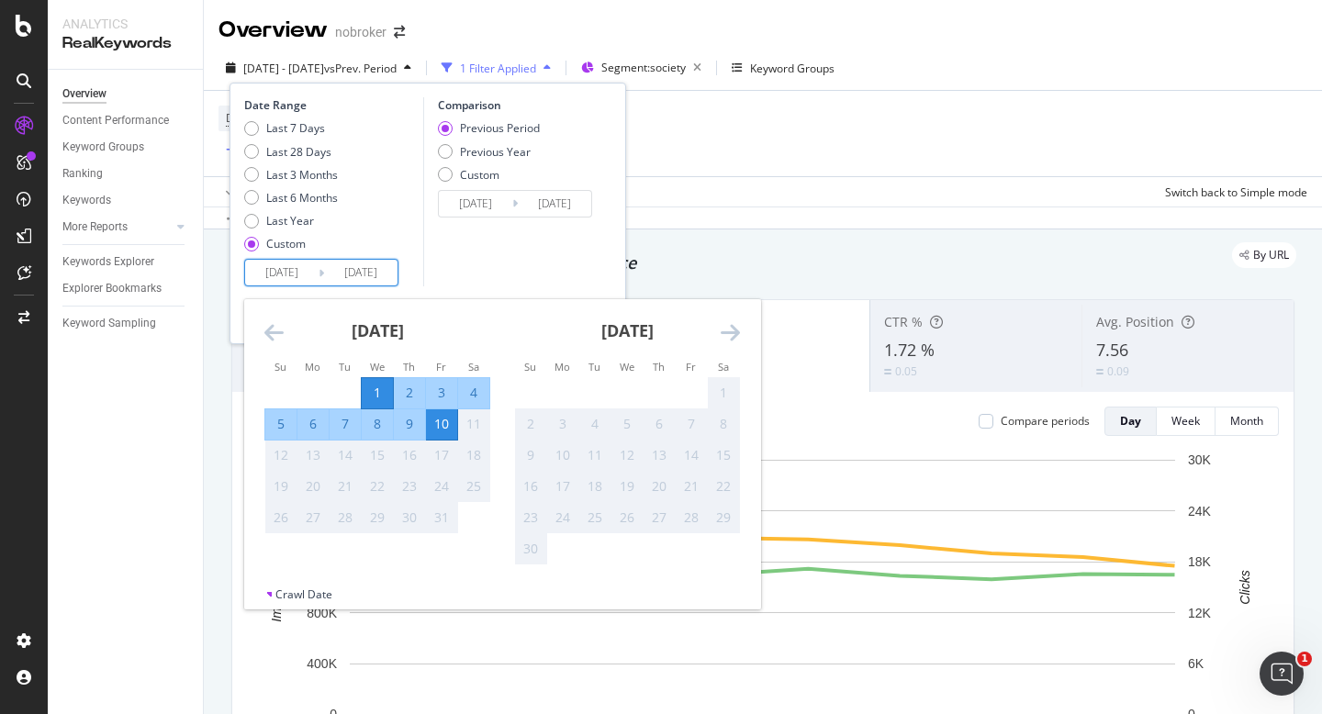
click at [274, 332] on icon "Move backward to switch to the previous month." at bounding box center [273, 332] width 19 height 22
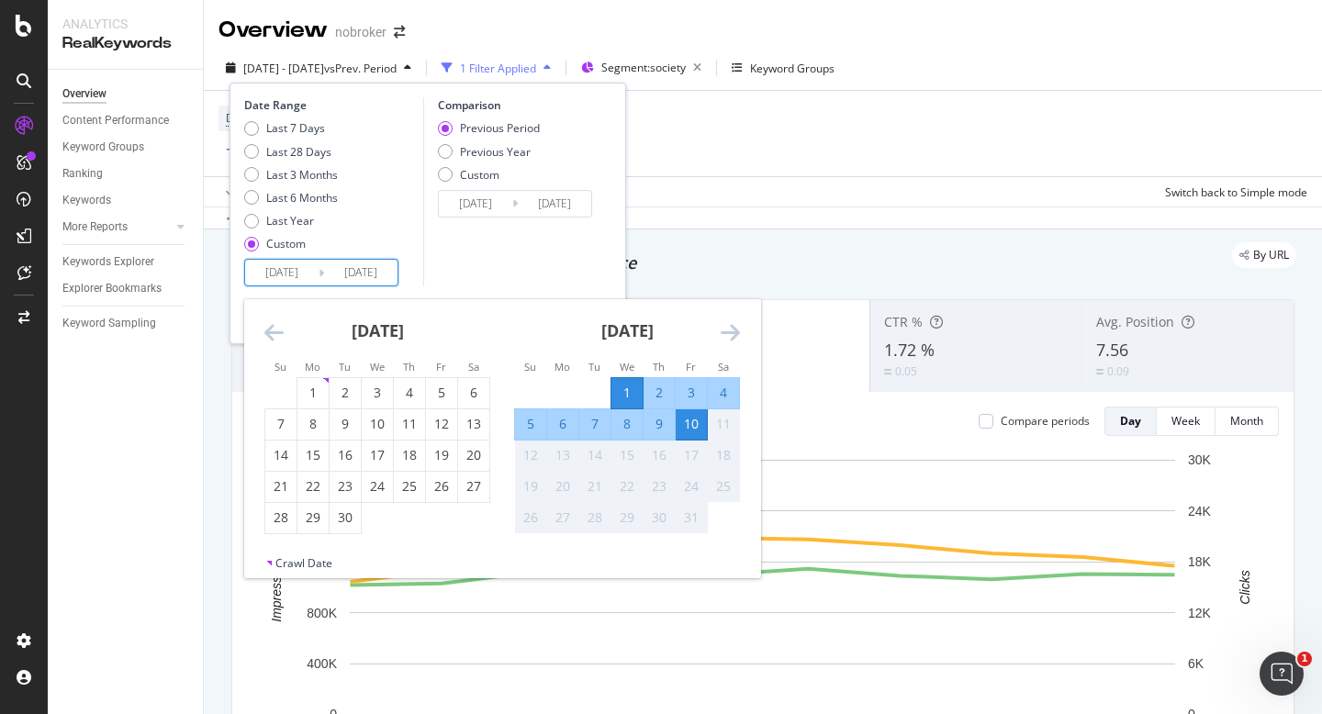
click at [274, 332] on icon "Move backward to switch to the previous month." at bounding box center [273, 332] width 19 height 22
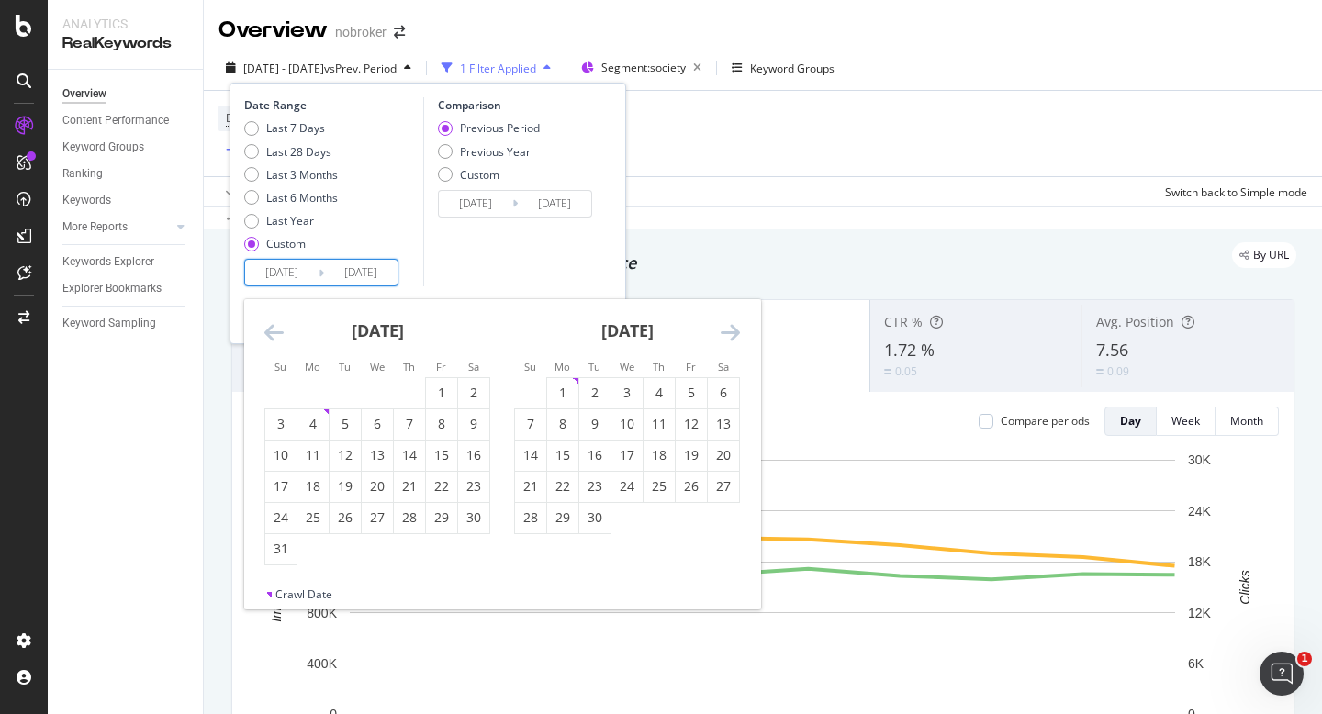
click at [274, 332] on icon "Move backward to switch to the previous month." at bounding box center [273, 332] width 19 height 22
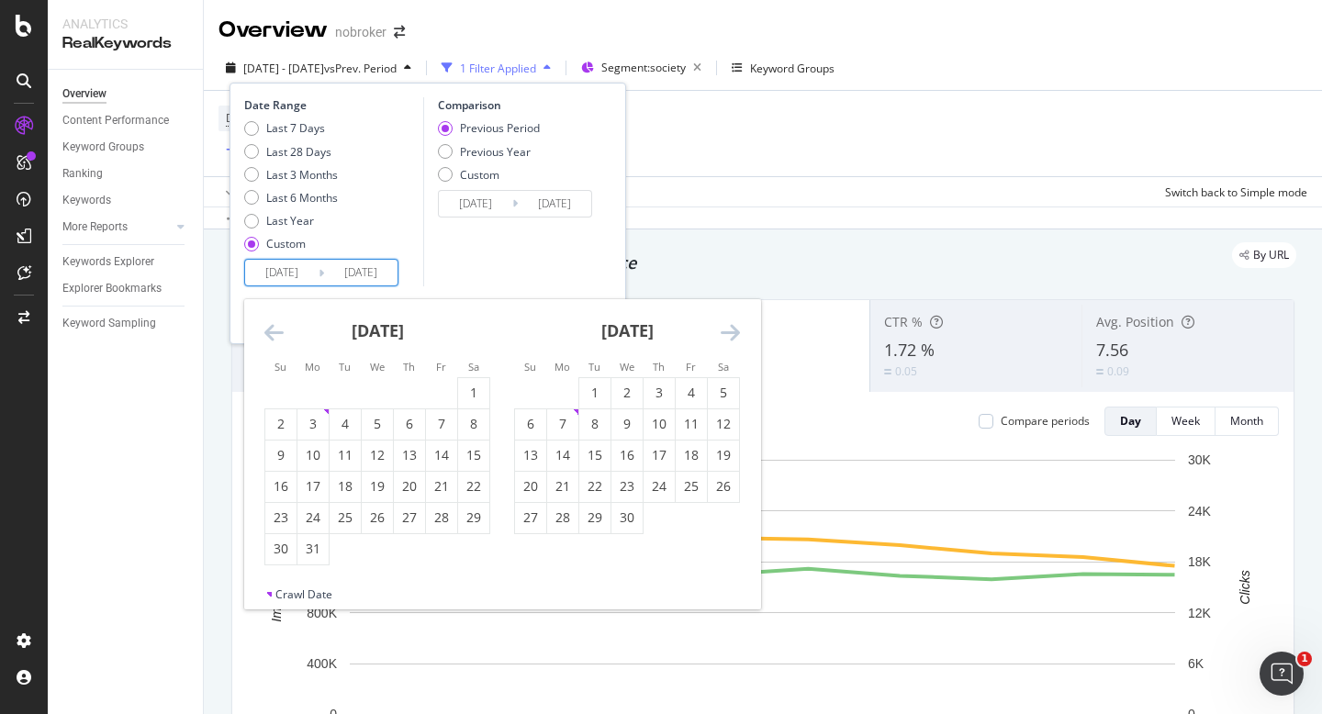
click at [274, 332] on icon "Move backward to switch to the previous month." at bounding box center [273, 332] width 19 height 22
click at [365, 390] on div "1" at bounding box center [377, 393] width 31 height 18
type input "[DATE]"
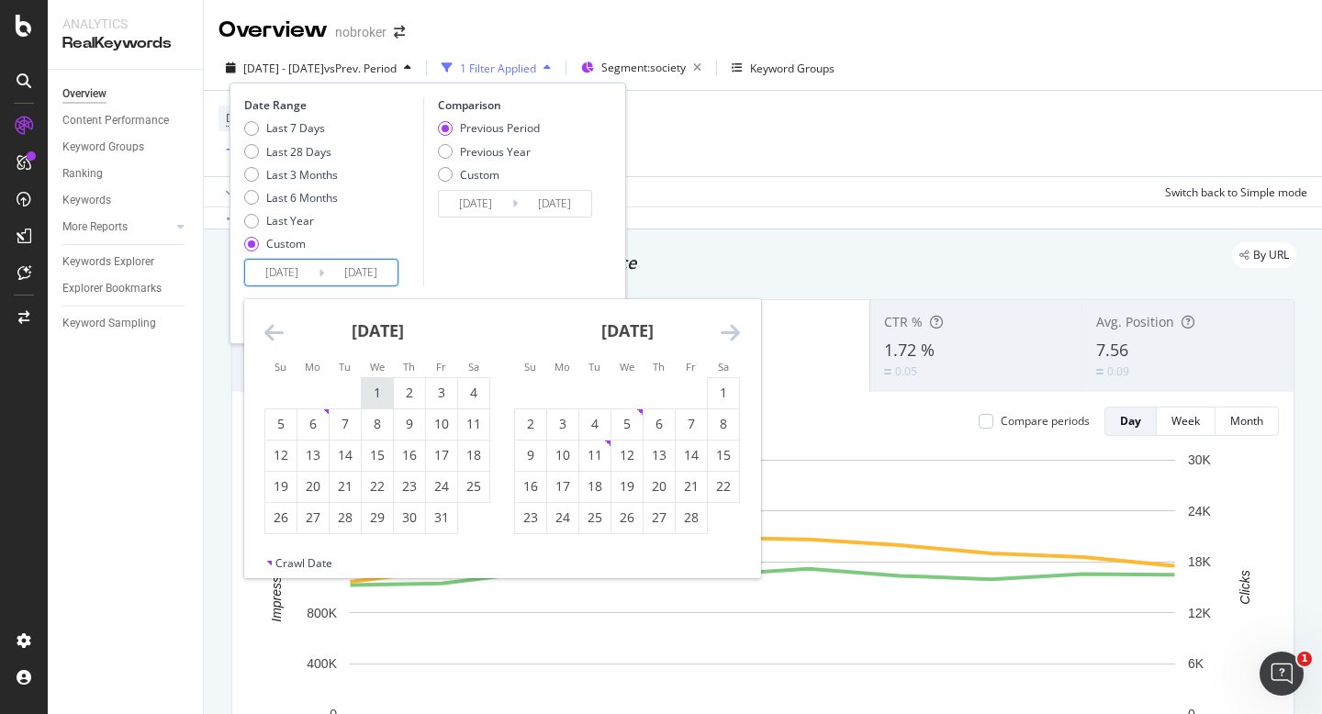
type input "[DATE]"
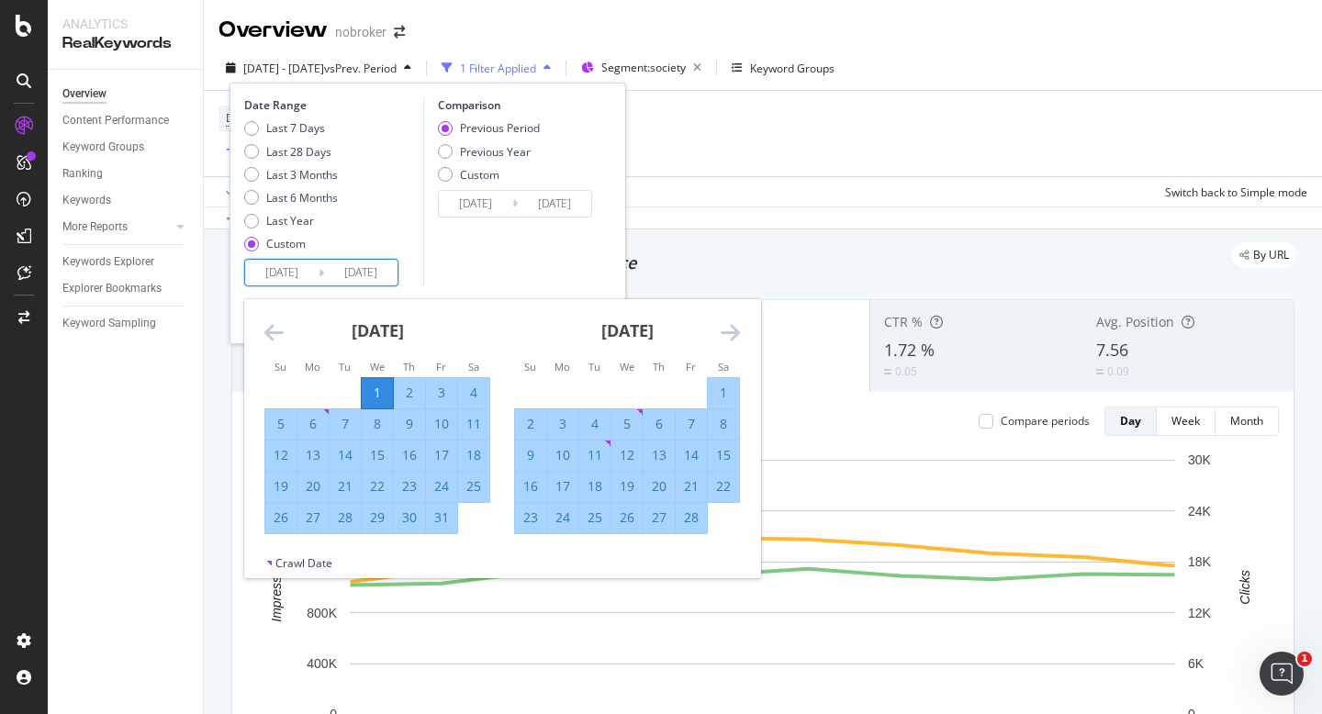
click at [725, 334] on icon "Move forward to switch to the next month." at bounding box center [729, 332] width 19 height 22
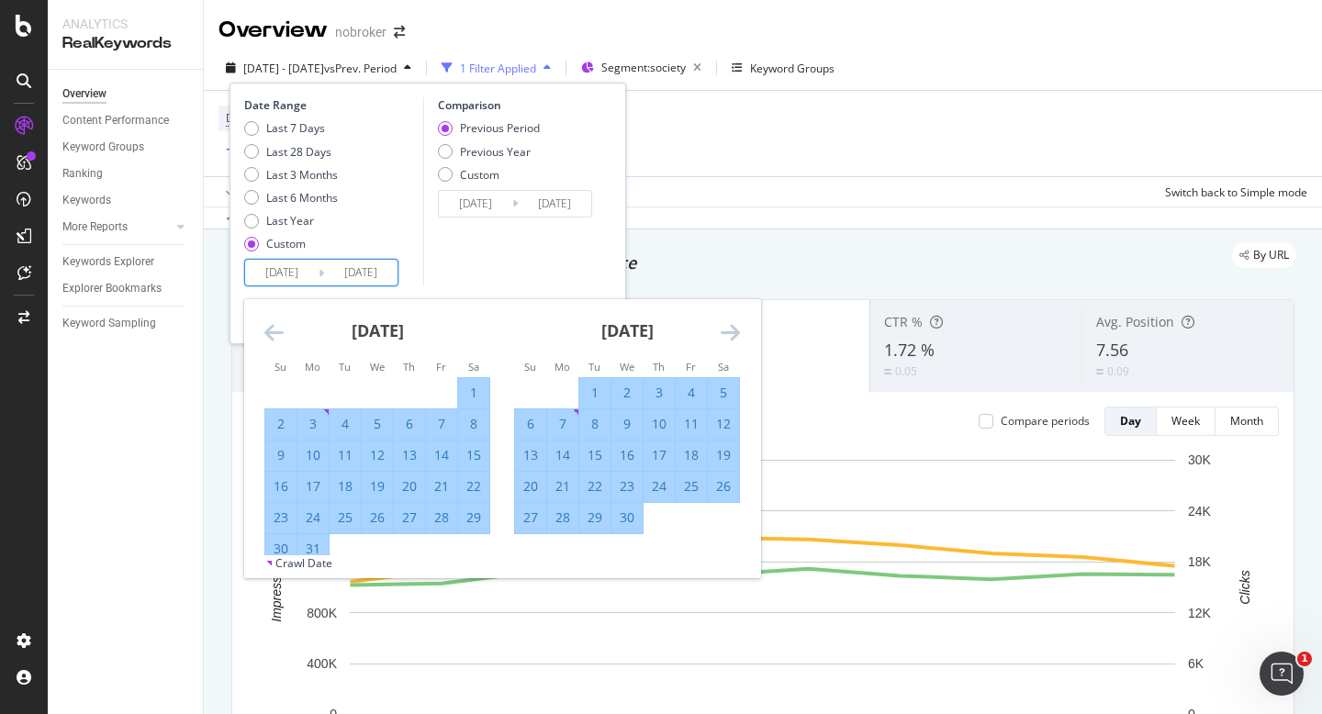
click at [725, 334] on icon "Move forward to switch to the next month." at bounding box center [729, 332] width 19 height 22
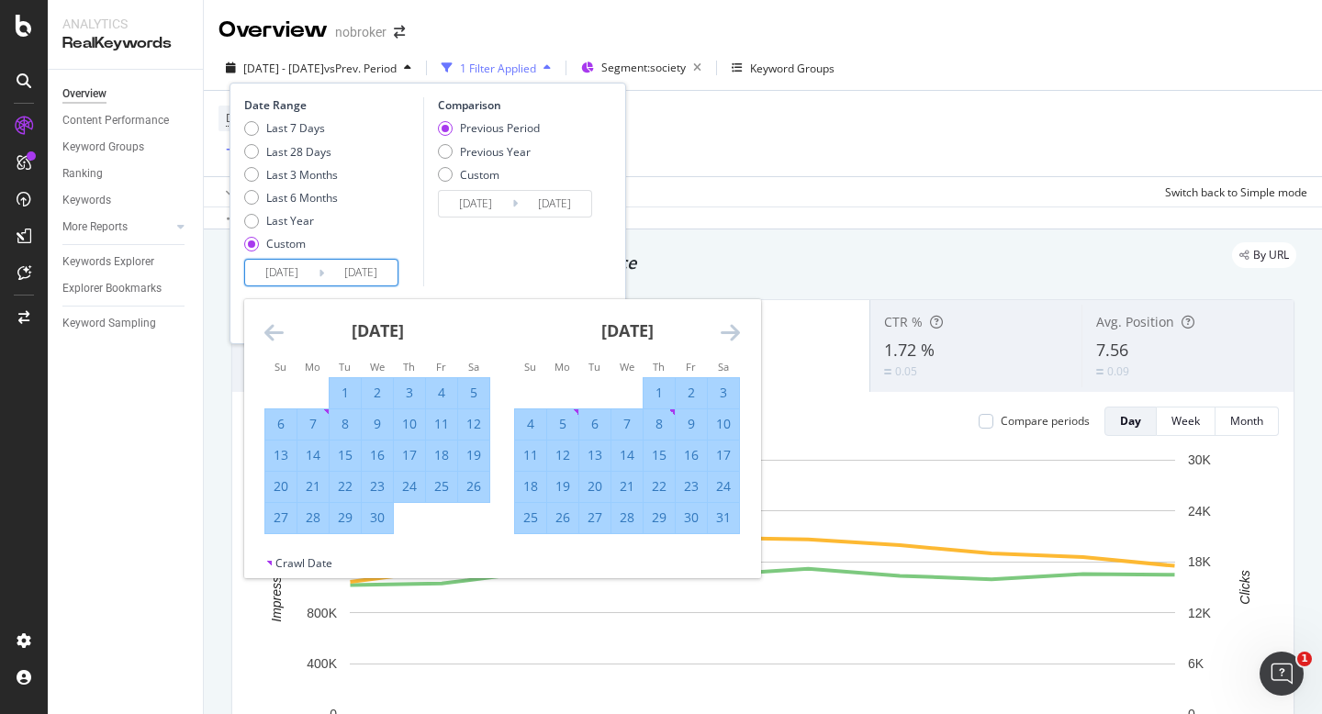
click at [725, 334] on icon "Move forward to switch to the next month." at bounding box center [729, 332] width 19 height 22
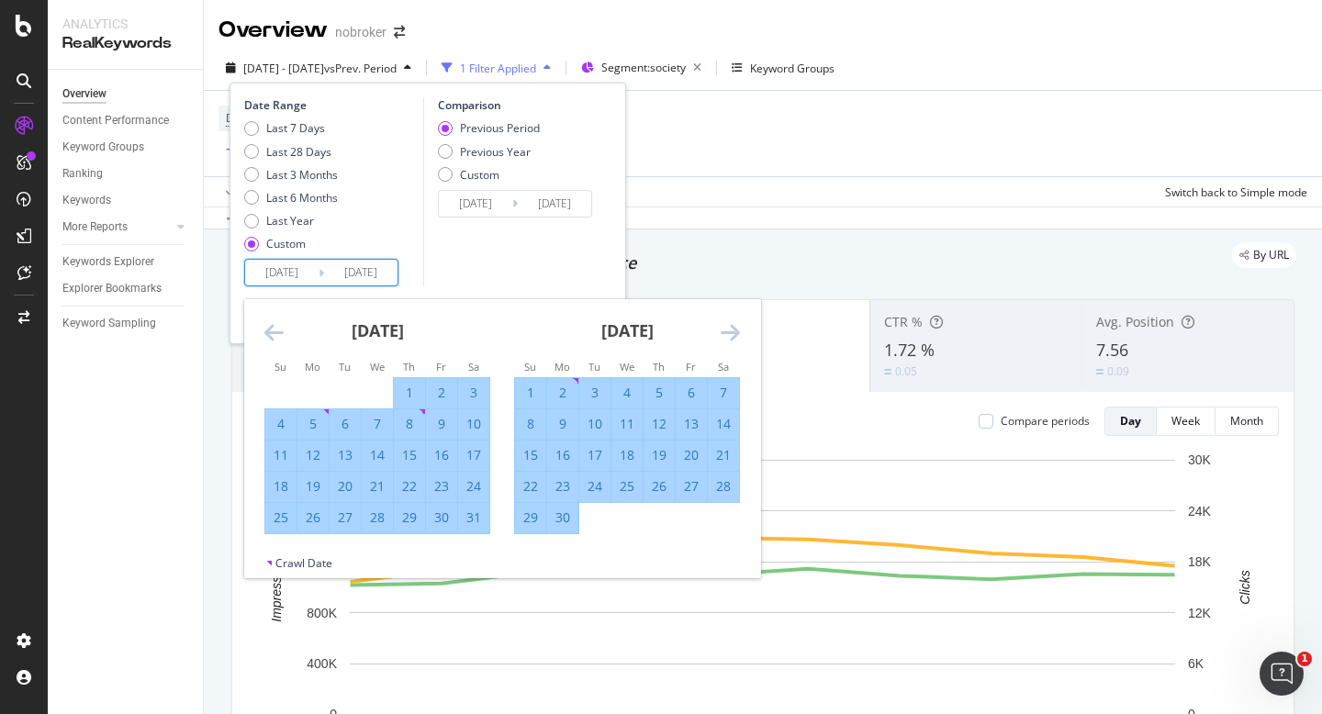
click at [725, 334] on icon "Move forward to switch to the next month." at bounding box center [729, 332] width 19 height 22
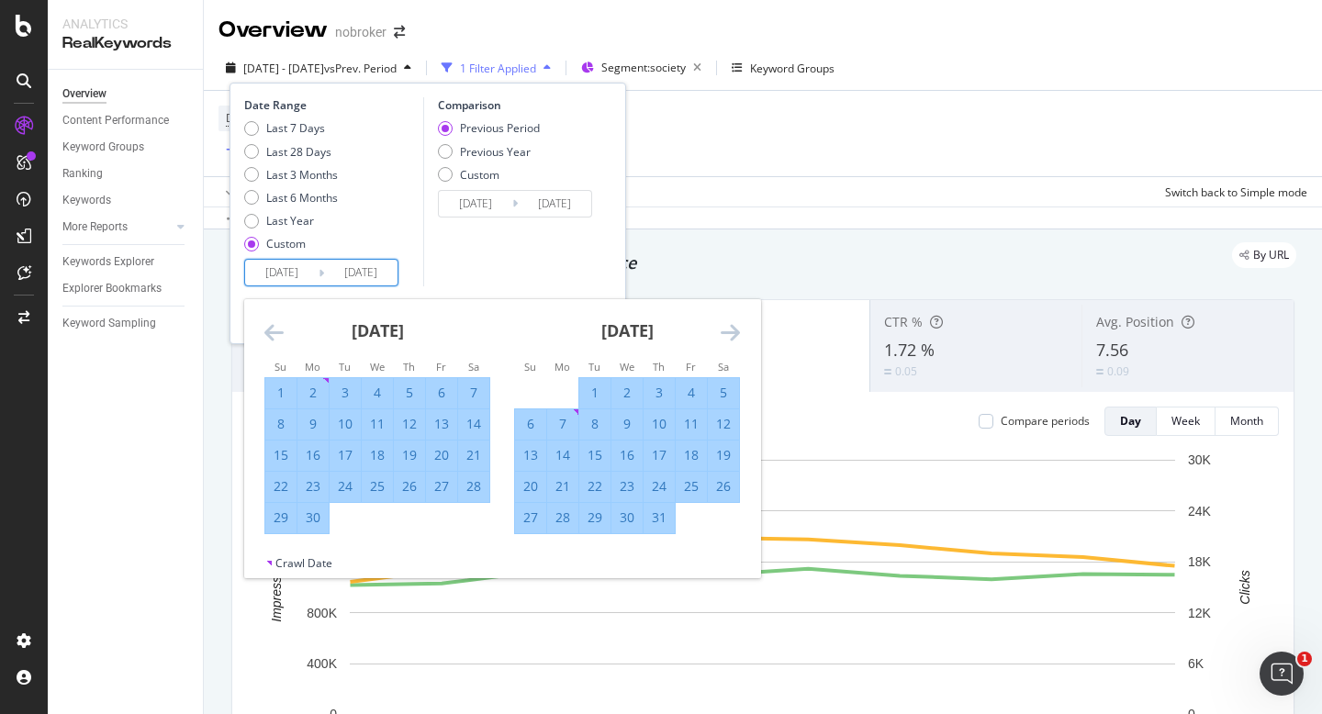
click at [725, 334] on icon "Move forward to switch to the next month." at bounding box center [729, 332] width 19 height 22
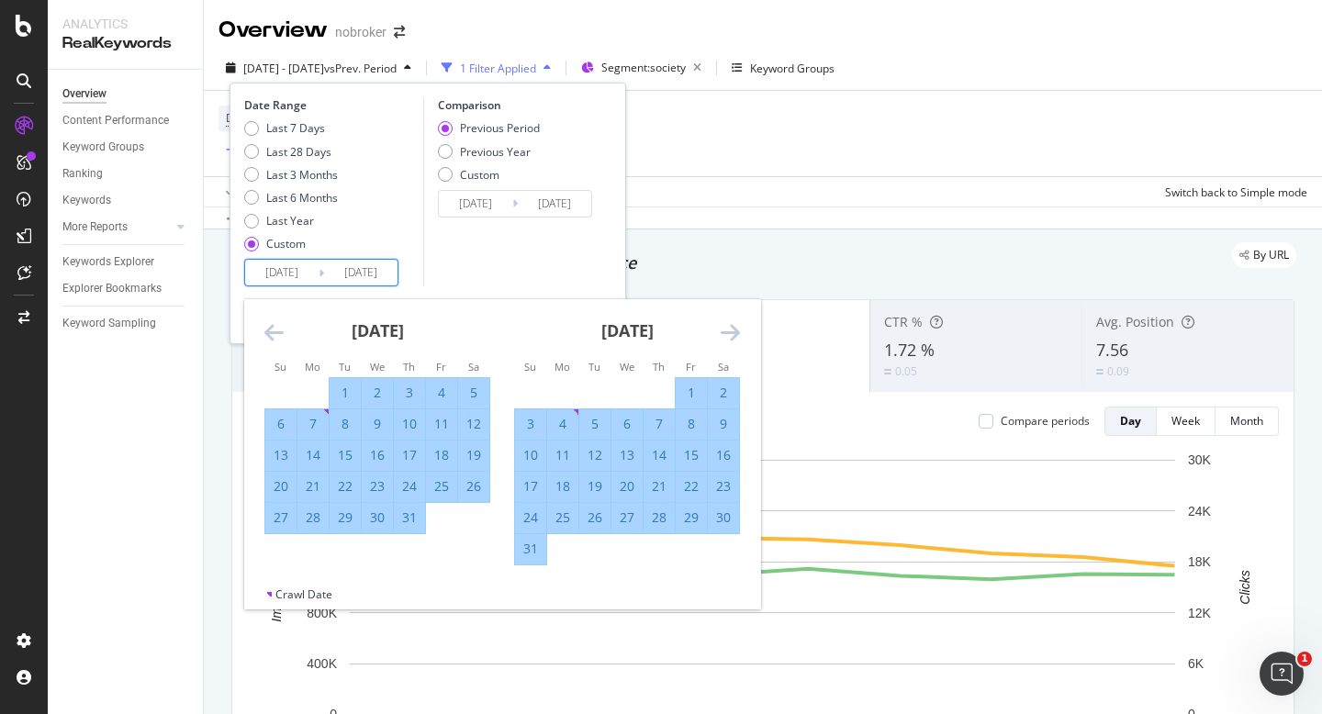
click at [725, 334] on icon "Move forward to switch to the next month." at bounding box center [729, 332] width 19 height 22
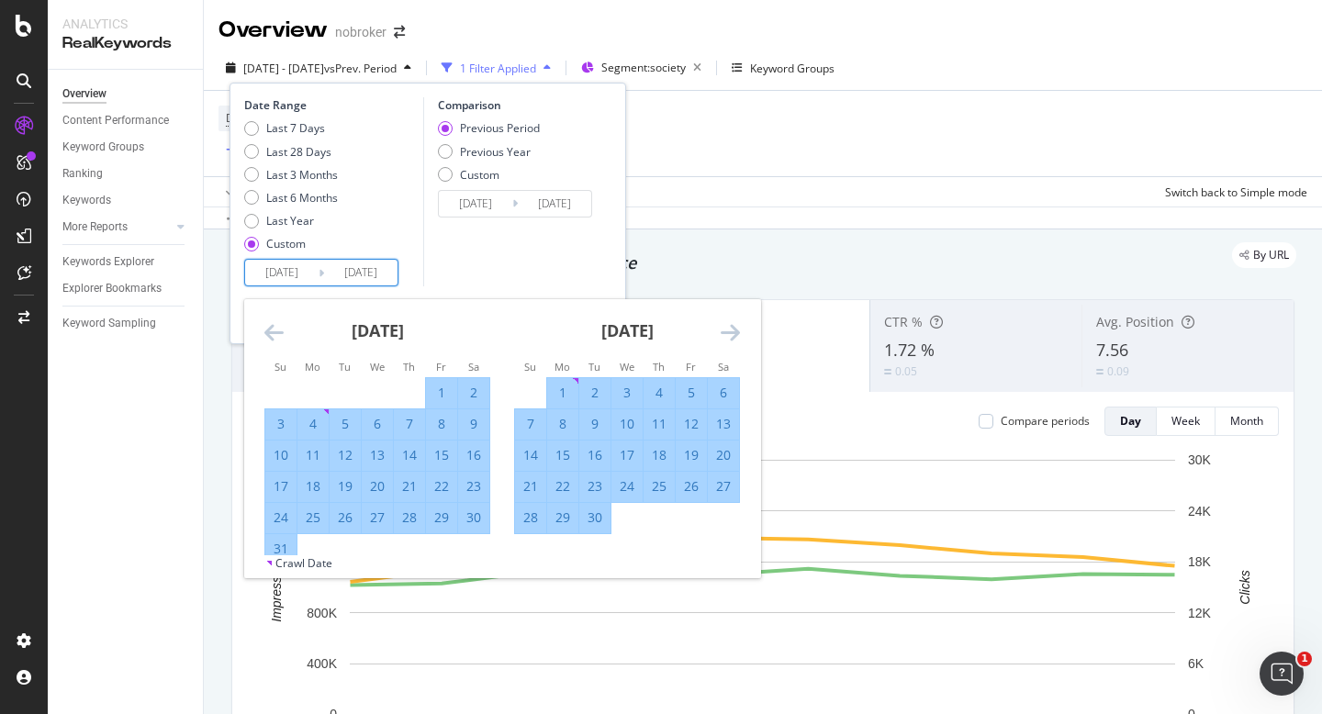
click at [725, 334] on icon "Move forward to switch to the next month." at bounding box center [729, 332] width 19 height 22
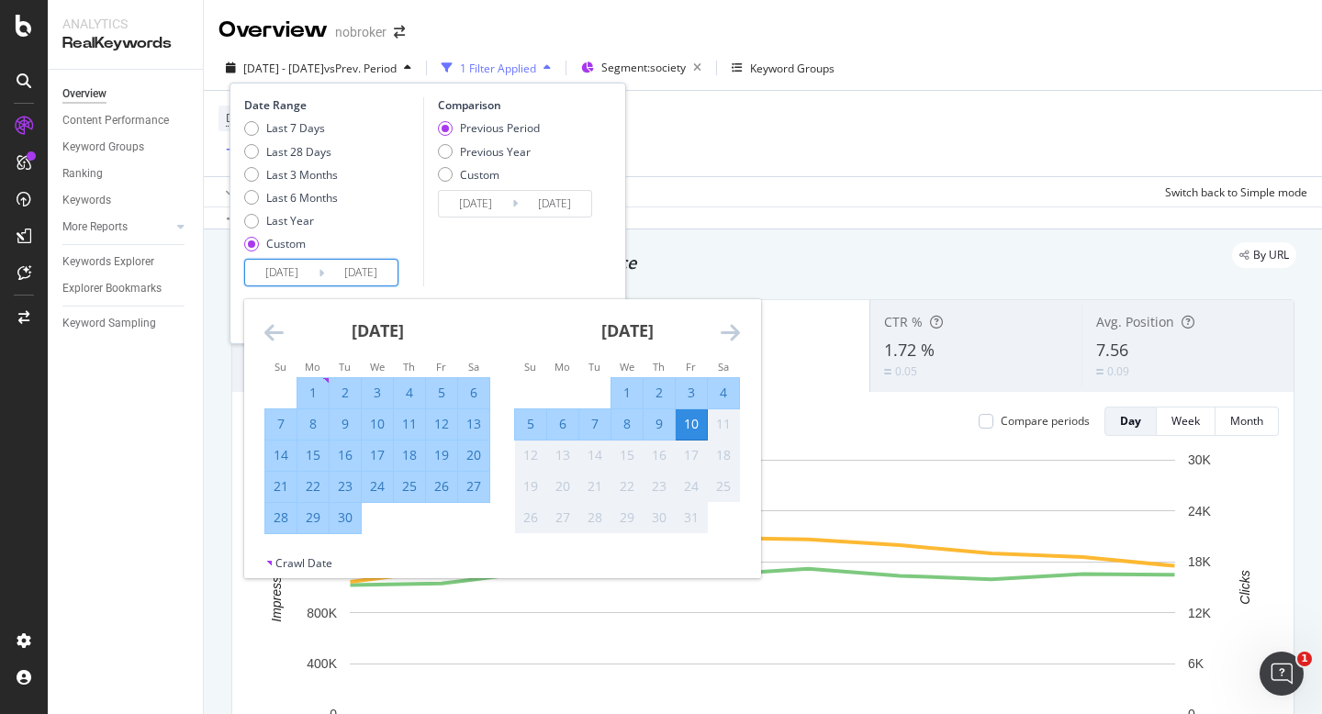
click at [725, 334] on icon "Move forward to switch to the next month." at bounding box center [729, 332] width 19 height 22
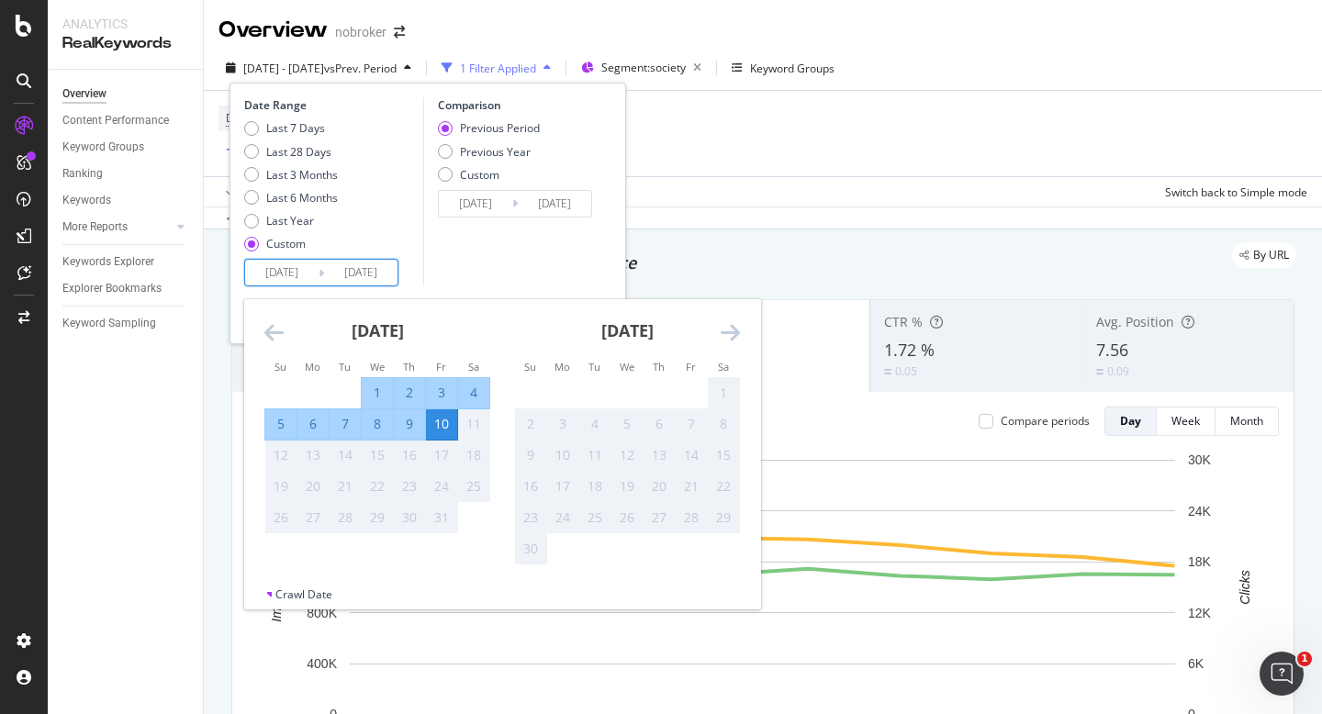
click at [518, 263] on div "Comparison Previous Period Previous Year Custom [DATE] Navigate forward to inte…" at bounding box center [510, 191] width 174 height 189
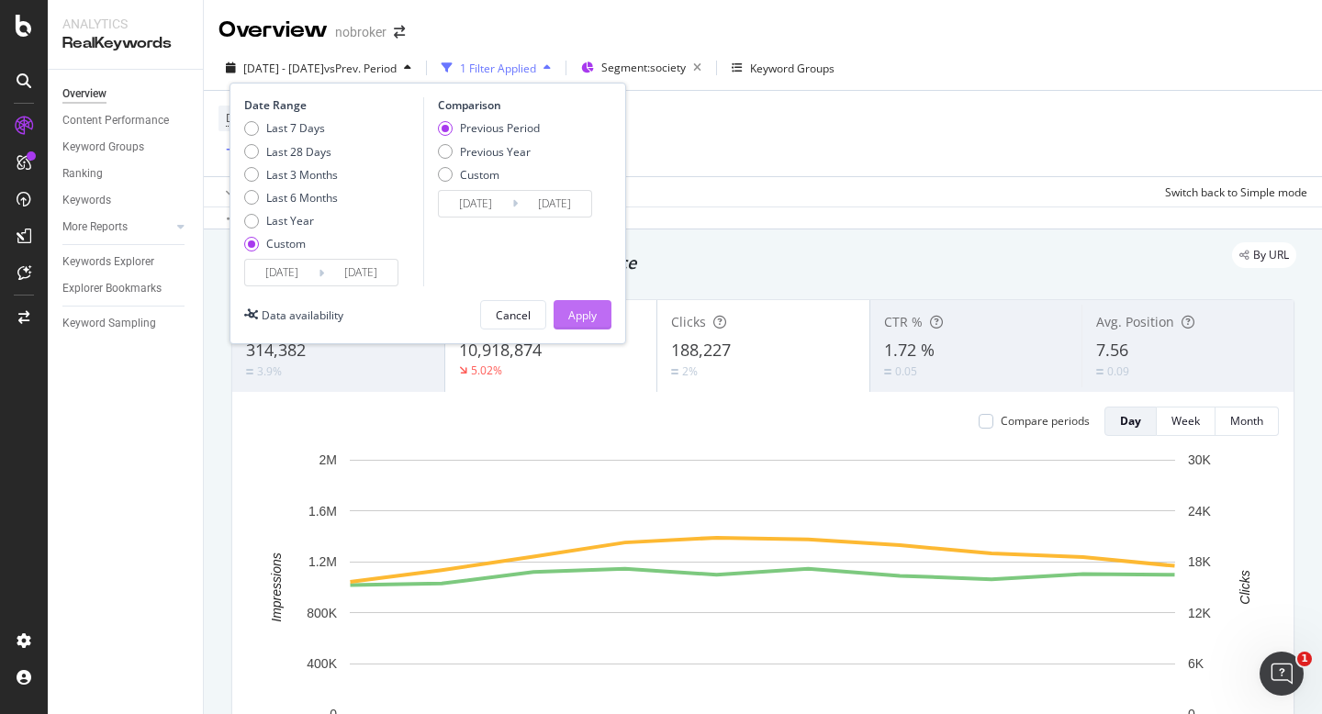
click at [578, 322] on div "Apply" at bounding box center [582, 315] width 28 height 16
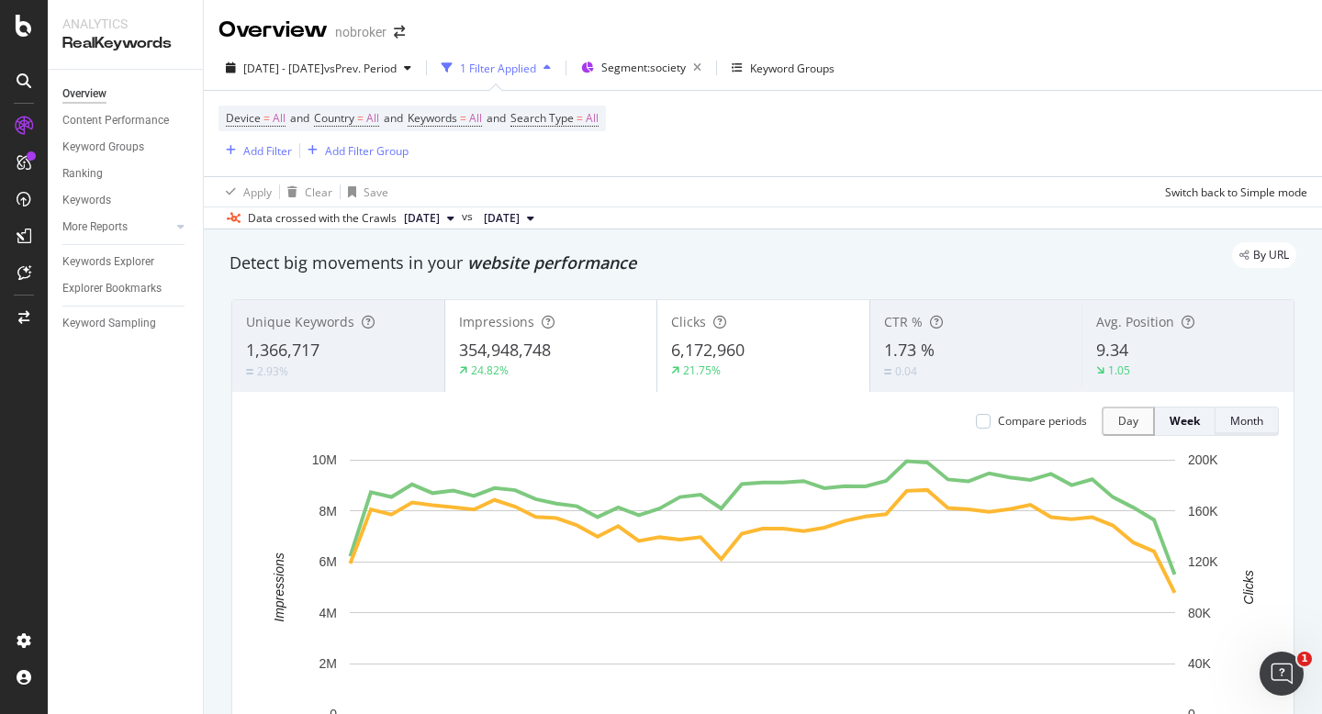
click at [1263, 425] on button "Month" at bounding box center [1246, 421] width 63 height 29
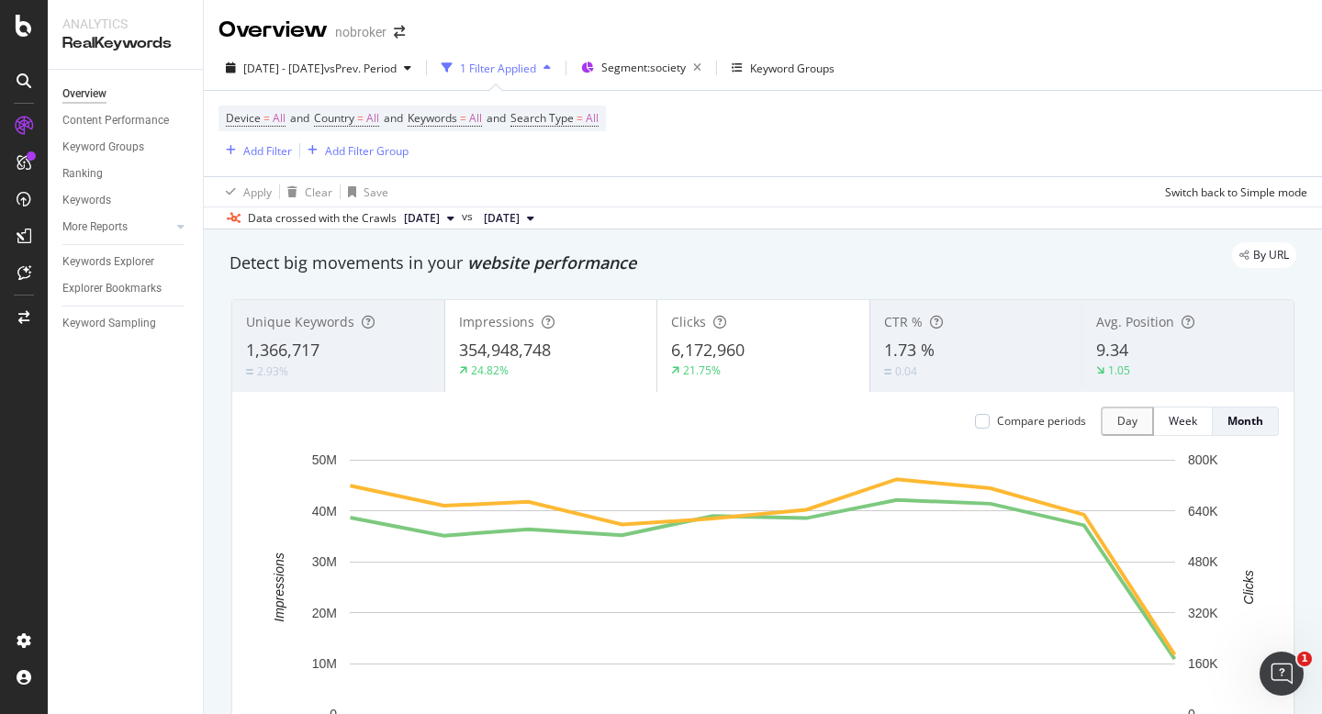
click at [1132, 361] on div "9.34" at bounding box center [1188, 351] width 184 height 24
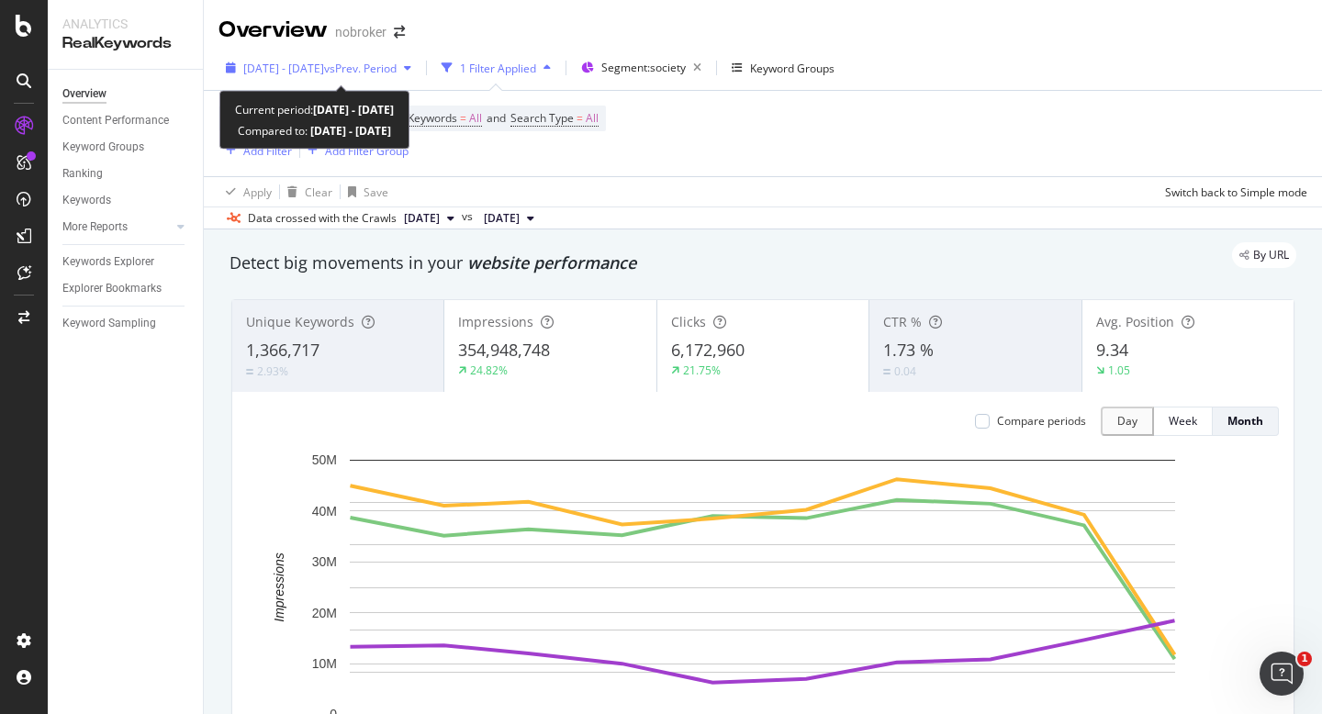
click at [253, 73] on span "[DATE] - [DATE]" at bounding box center [283, 69] width 81 height 16
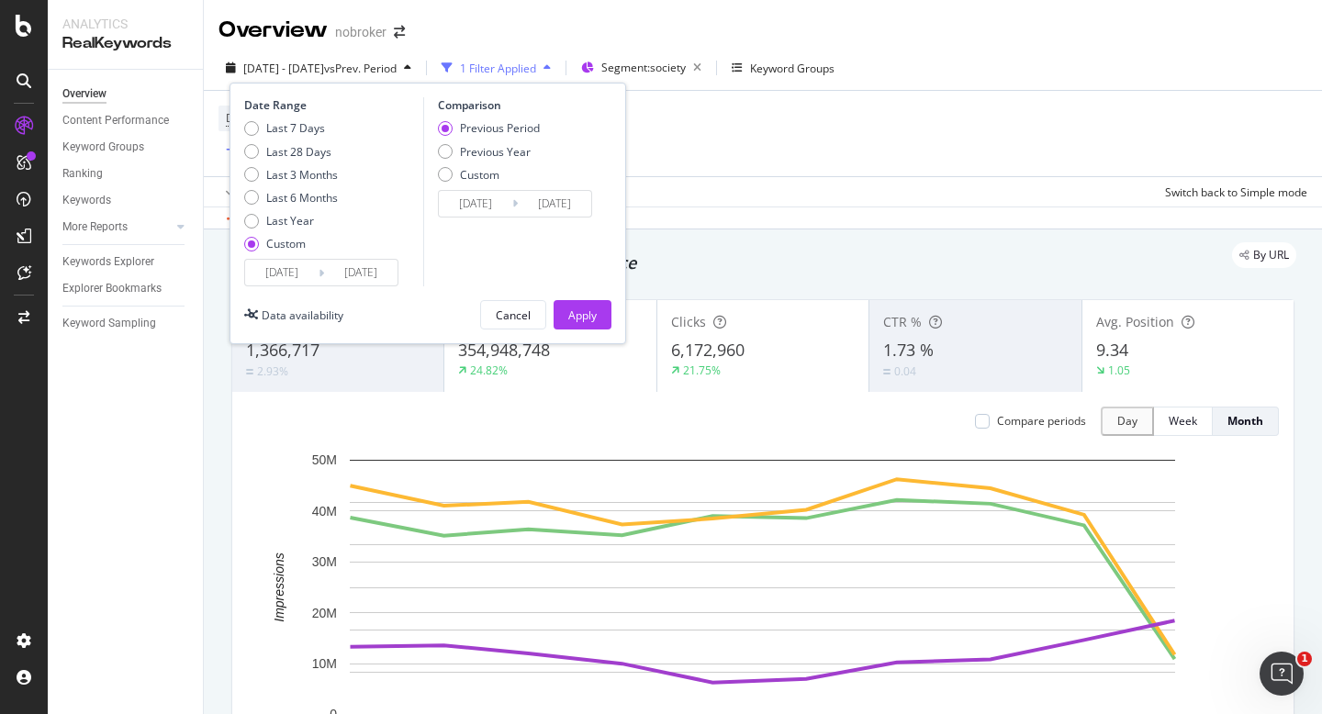
click at [273, 275] on input "[DATE]" at bounding box center [281, 273] width 73 height 26
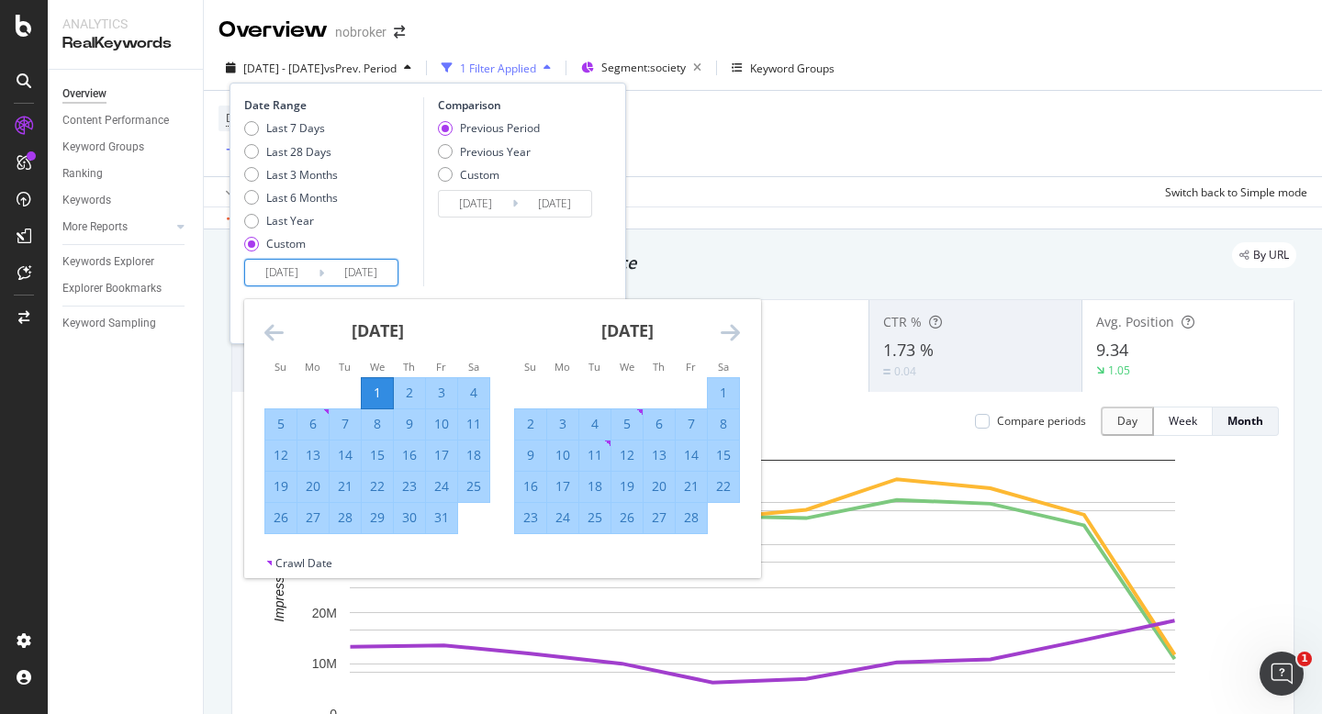
click at [731, 329] on icon "Move forward to switch to the next month." at bounding box center [729, 332] width 19 height 22
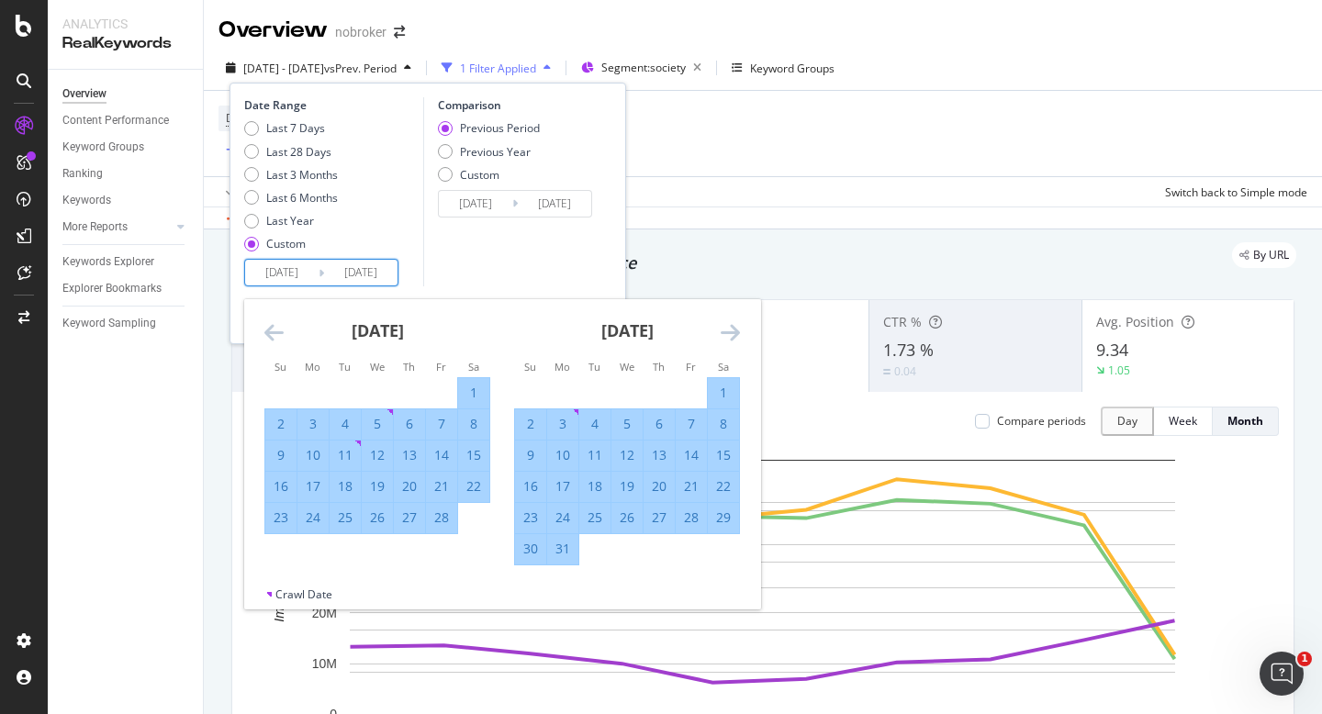
click at [731, 329] on icon "Move forward to switch to the next month." at bounding box center [729, 332] width 19 height 22
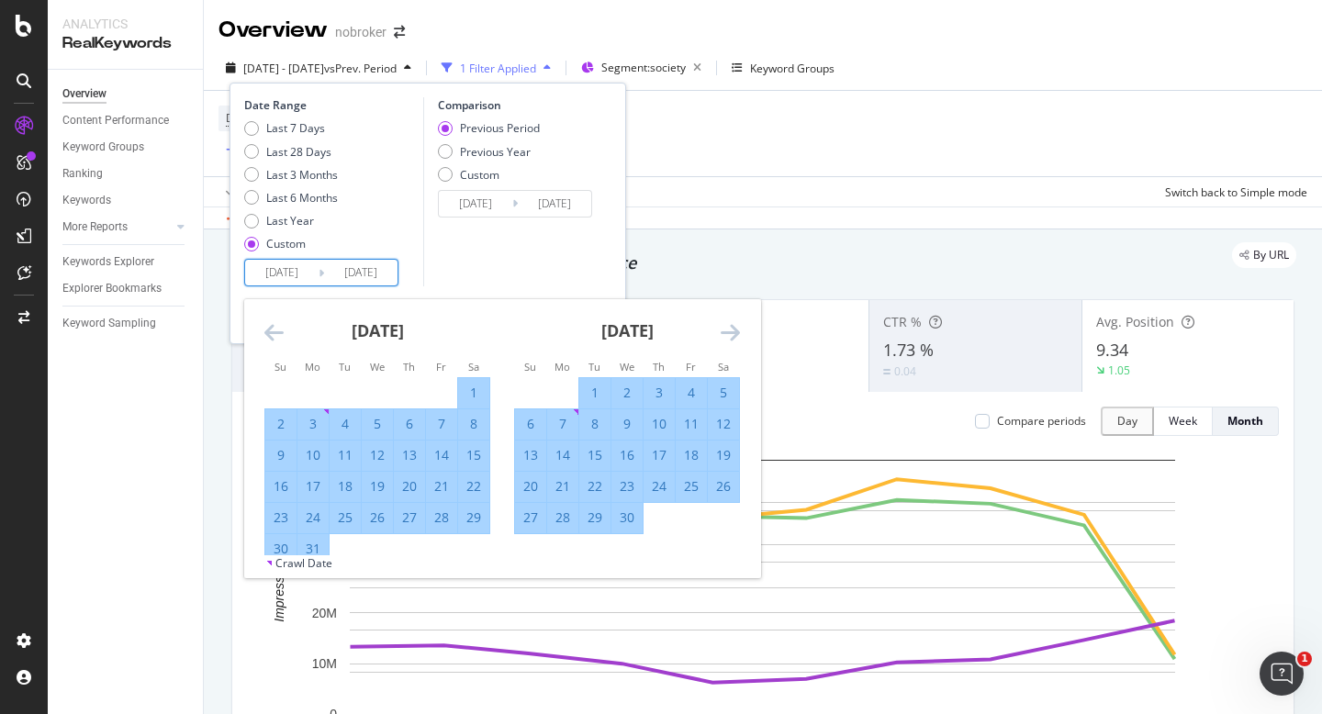
click at [596, 394] on div "1" at bounding box center [594, 393] width 31 height 18
type input "[DATE]"
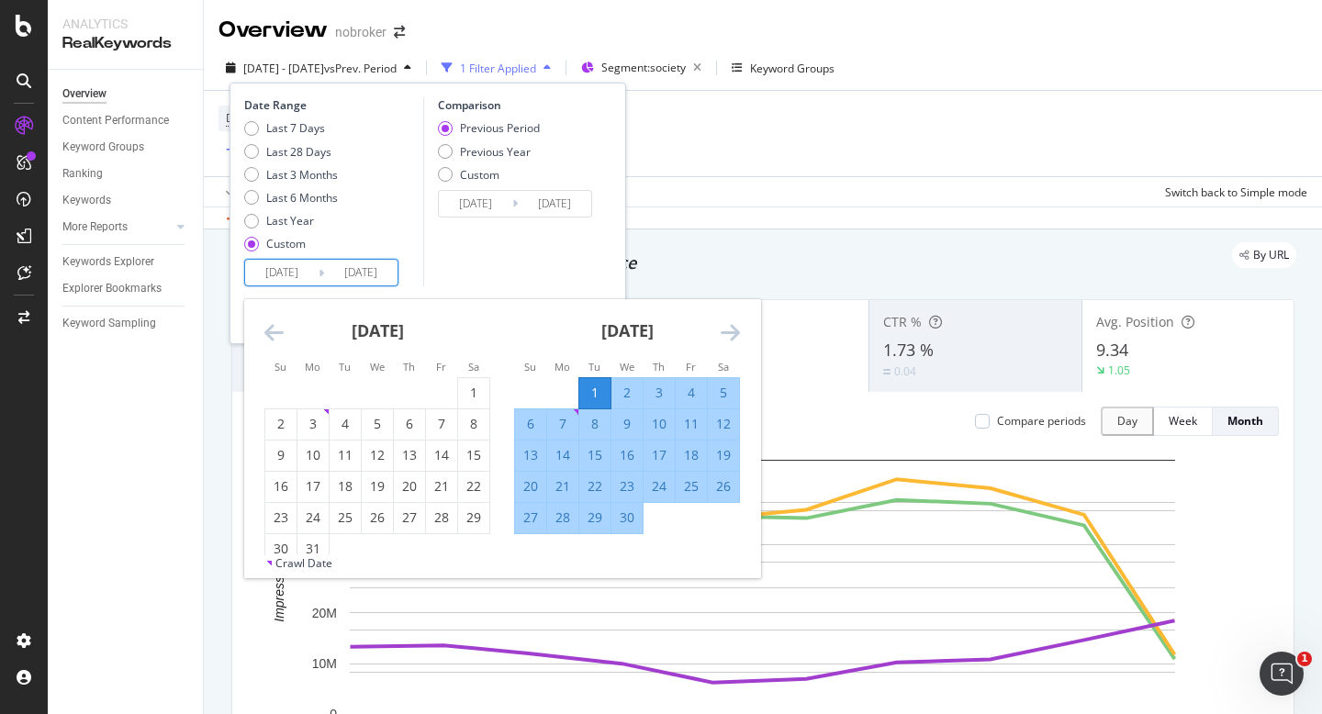
click at [572, 264] on div "Comparison Previous Period Previous Year Custom [DATE] Navigate forward to inte…" at bounding box center [510, 191] width 174 height 189
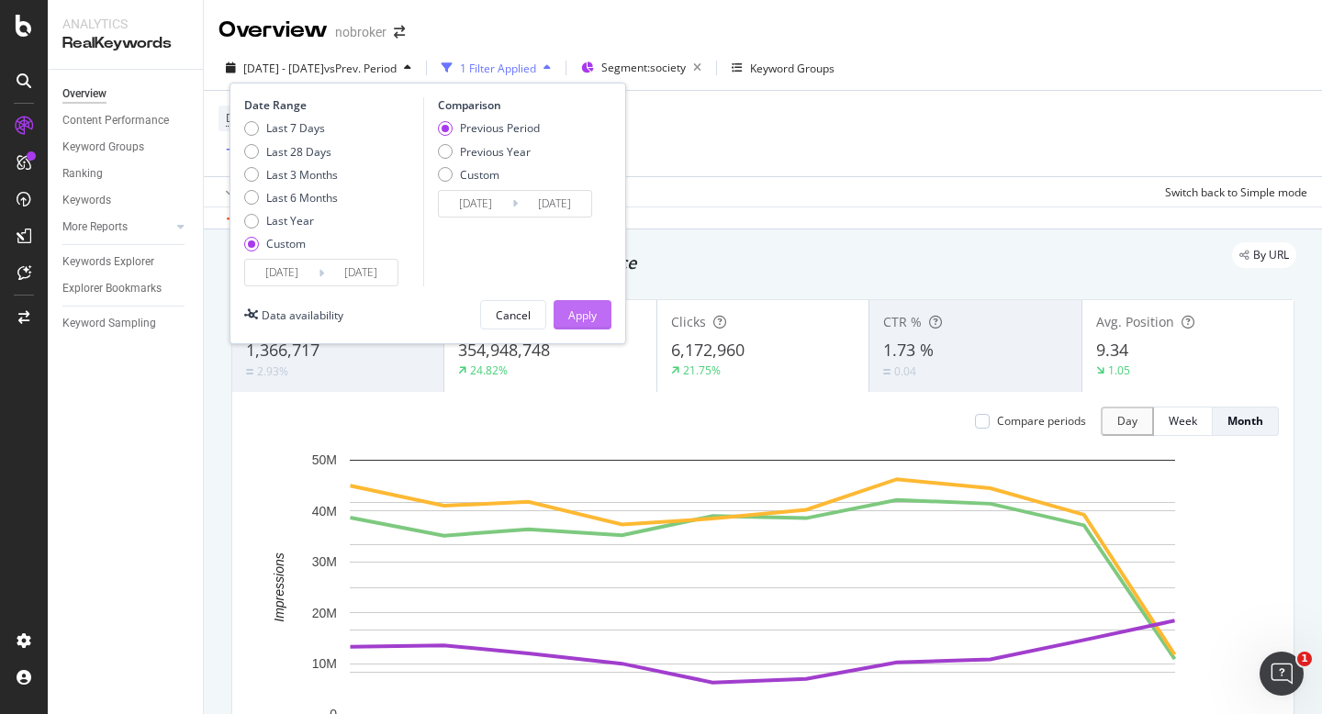
click at [579, 314] on div "Apply" at bounding box center [582, 315] width 28 height 16
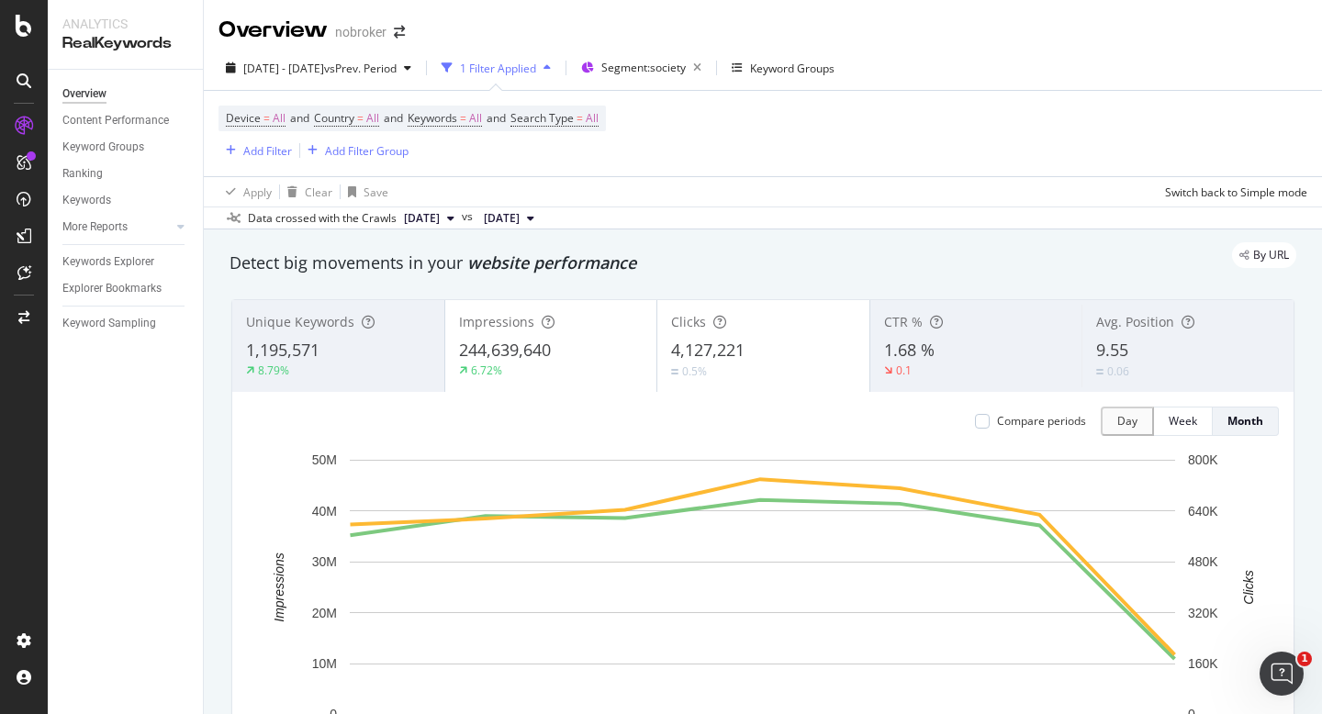
click at [1132, 340] on div "9.55" at bounding box center [1188, 351] width 184 height 24
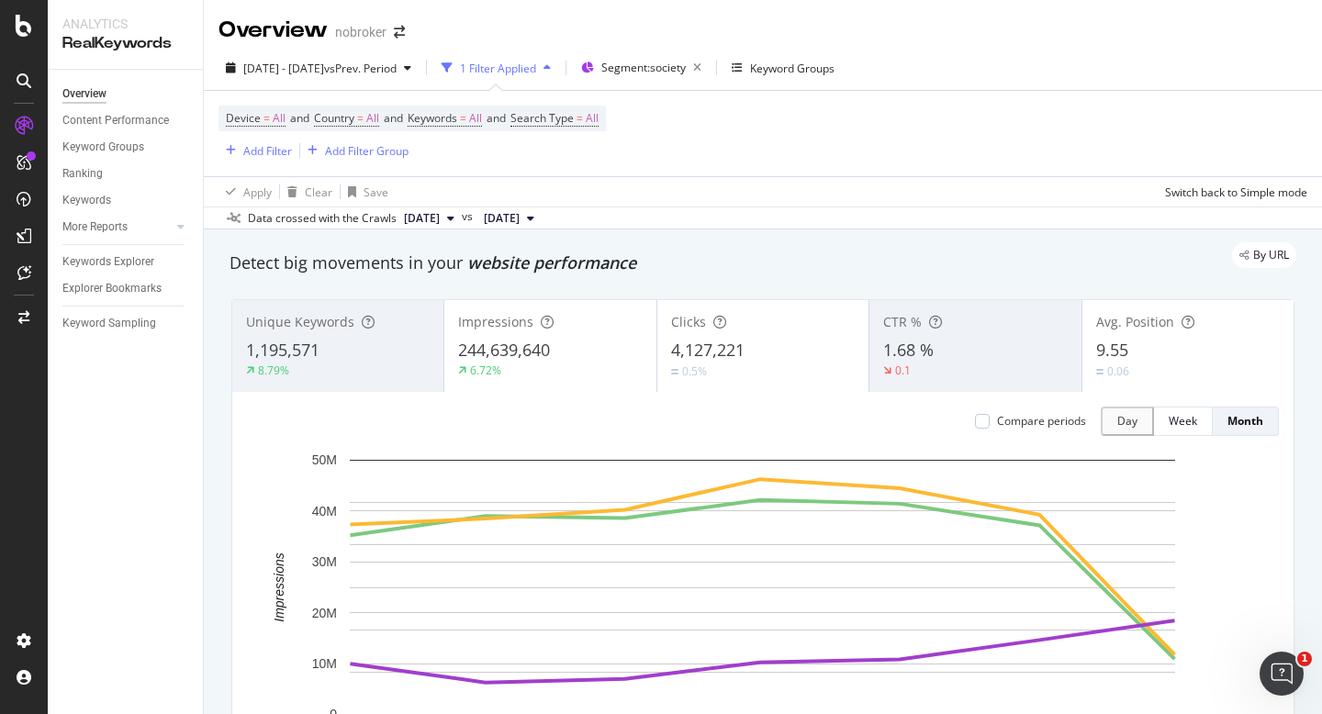
click at [775, 372] on div "0.5%" at bounding box center [763, 371] width 184 height 17
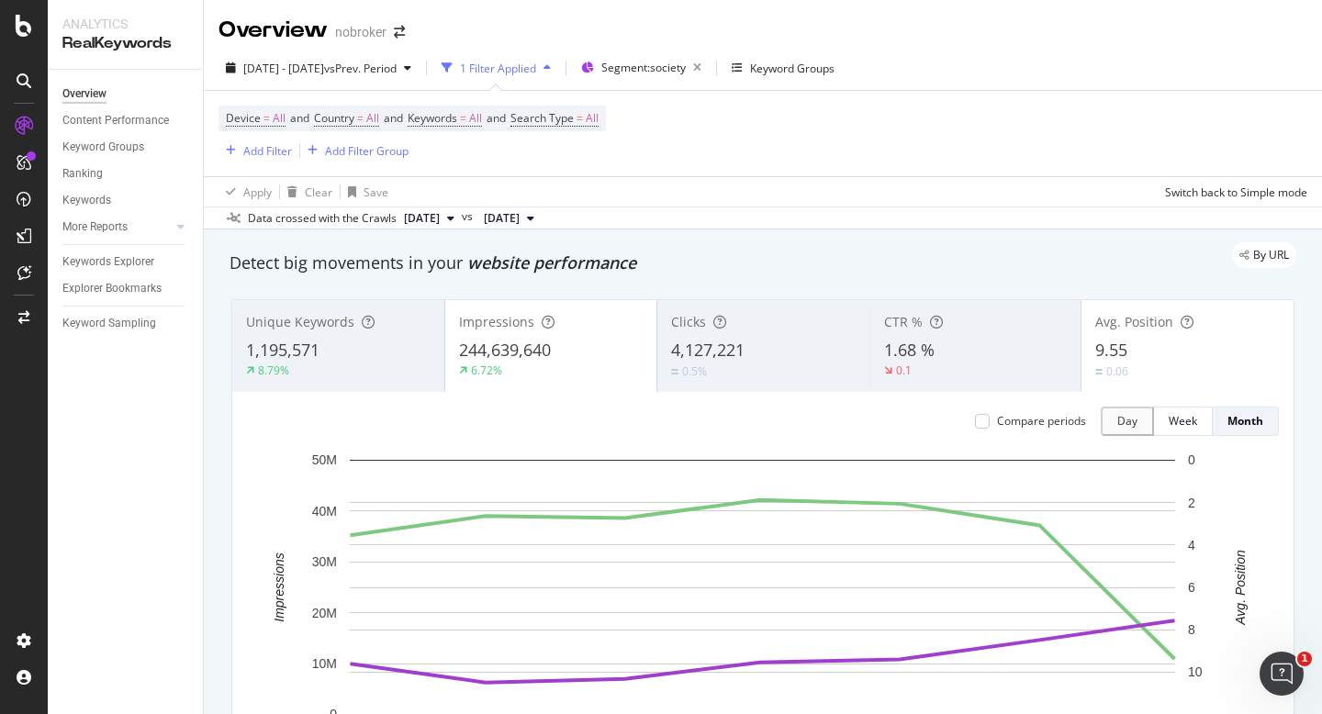
click at [573, 368] on div "6.72%" at bounding box center [551, 371] width 184 height 17
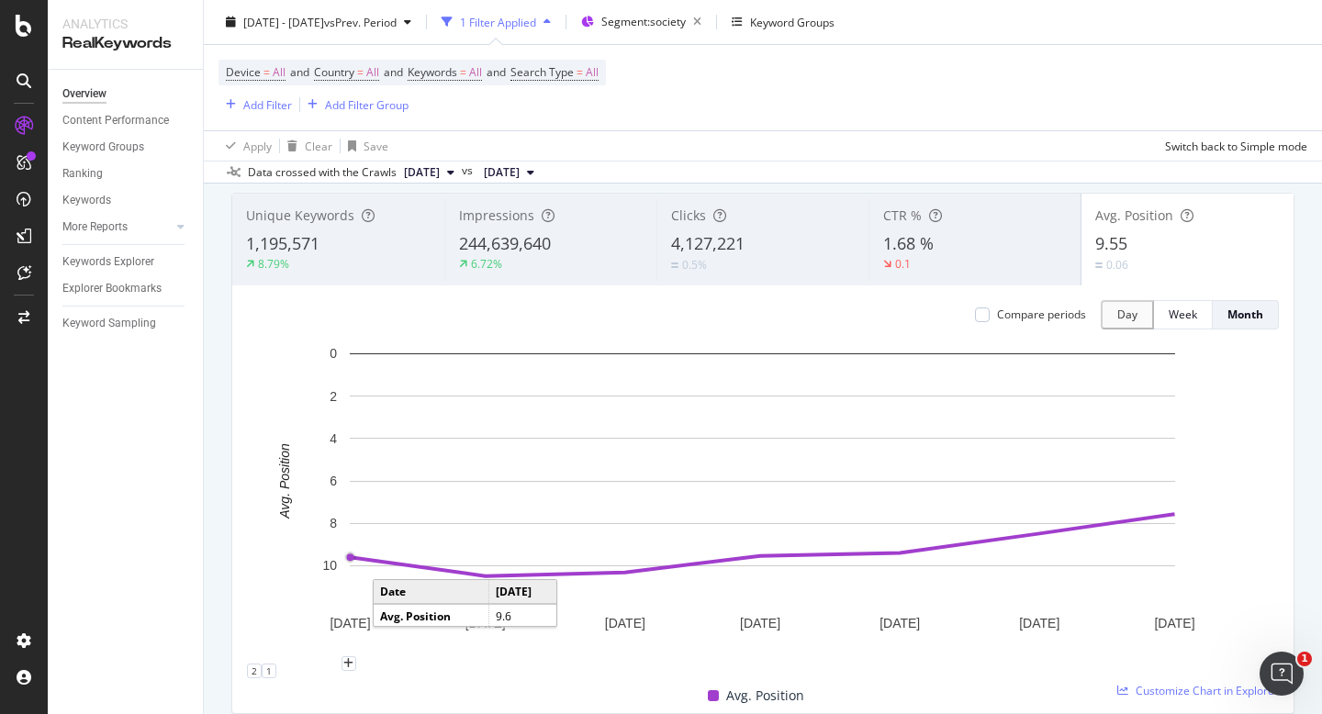
scroll to position [112, 0]
